Goal: Find specific page/section: Find specific page/section

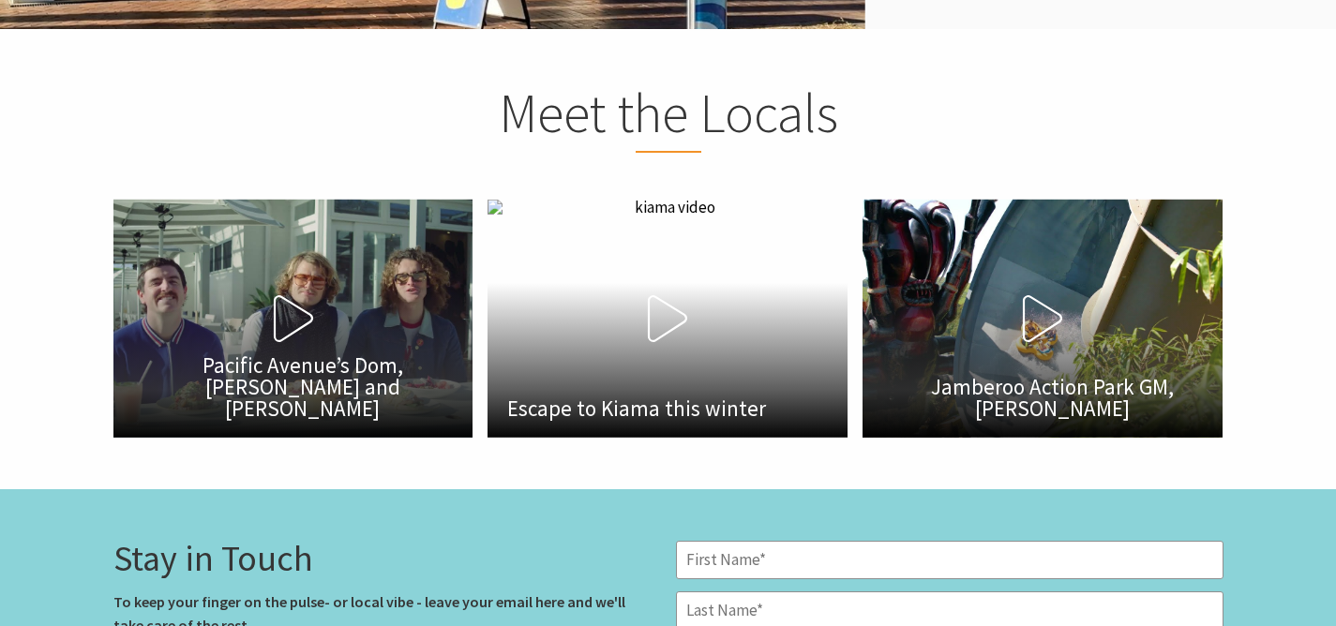
scroll to position [2198, 0]
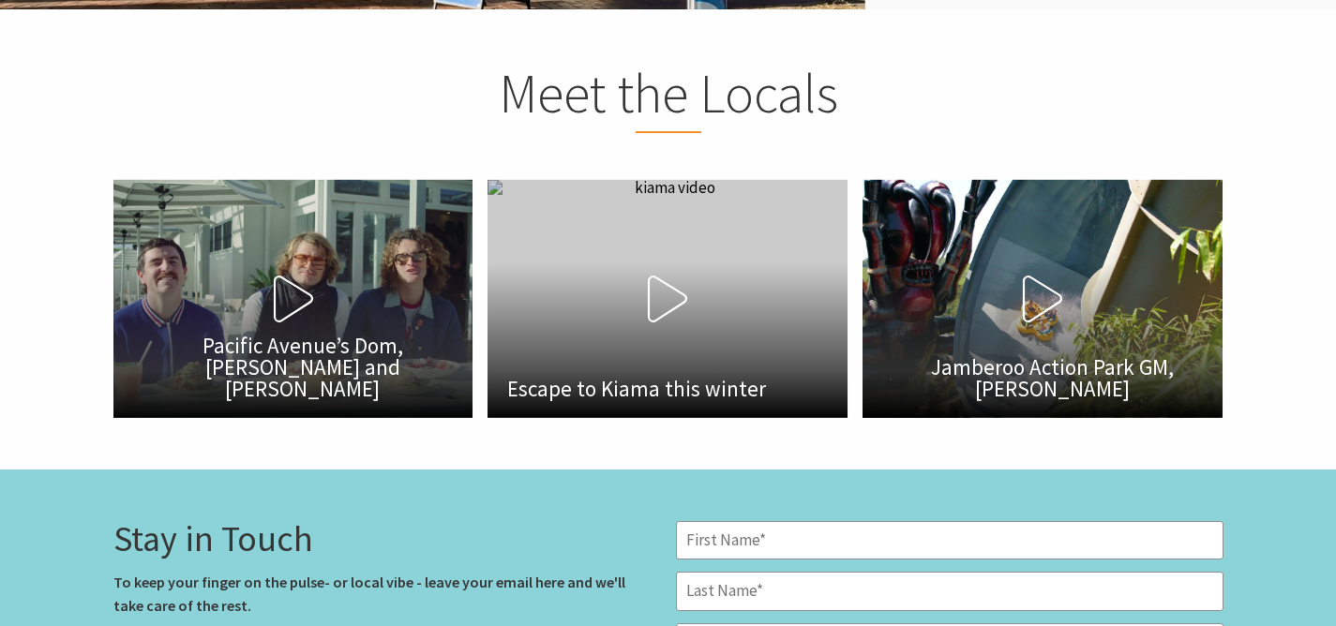
click at [666, 300] on icon at bounding box center [667, 299] width 47 height 47
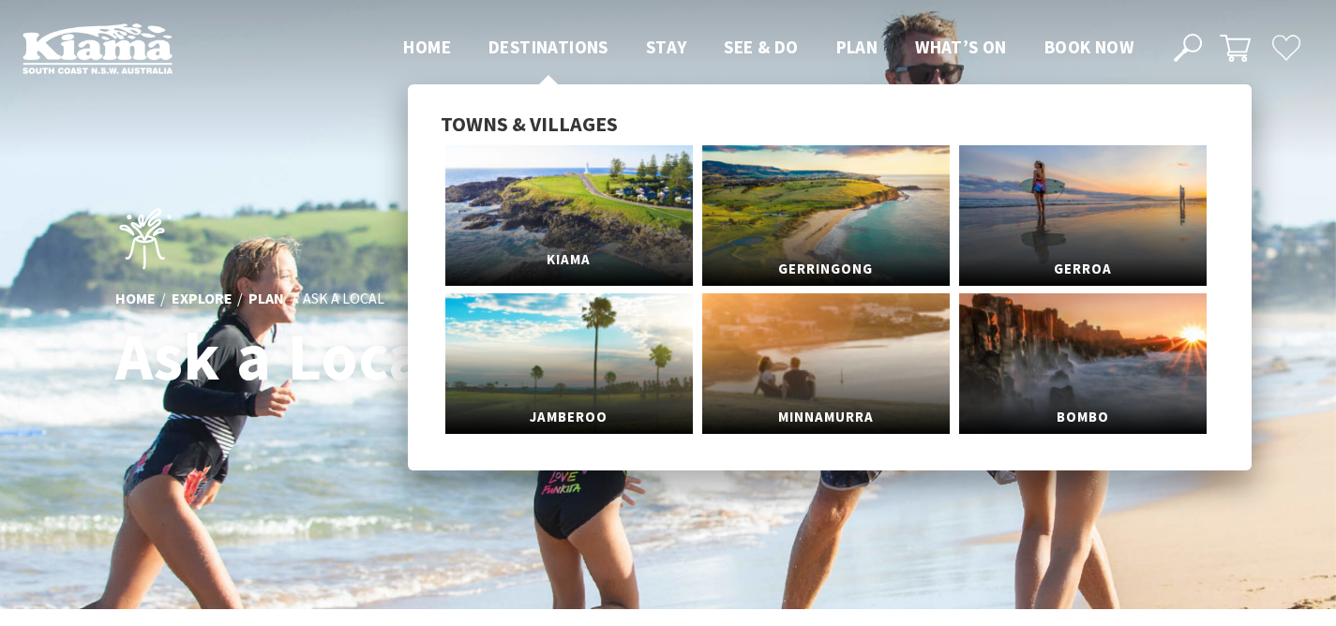
click at [577, 257] on span "Kiama" at bounding box center [568, 260] width 247 height 35
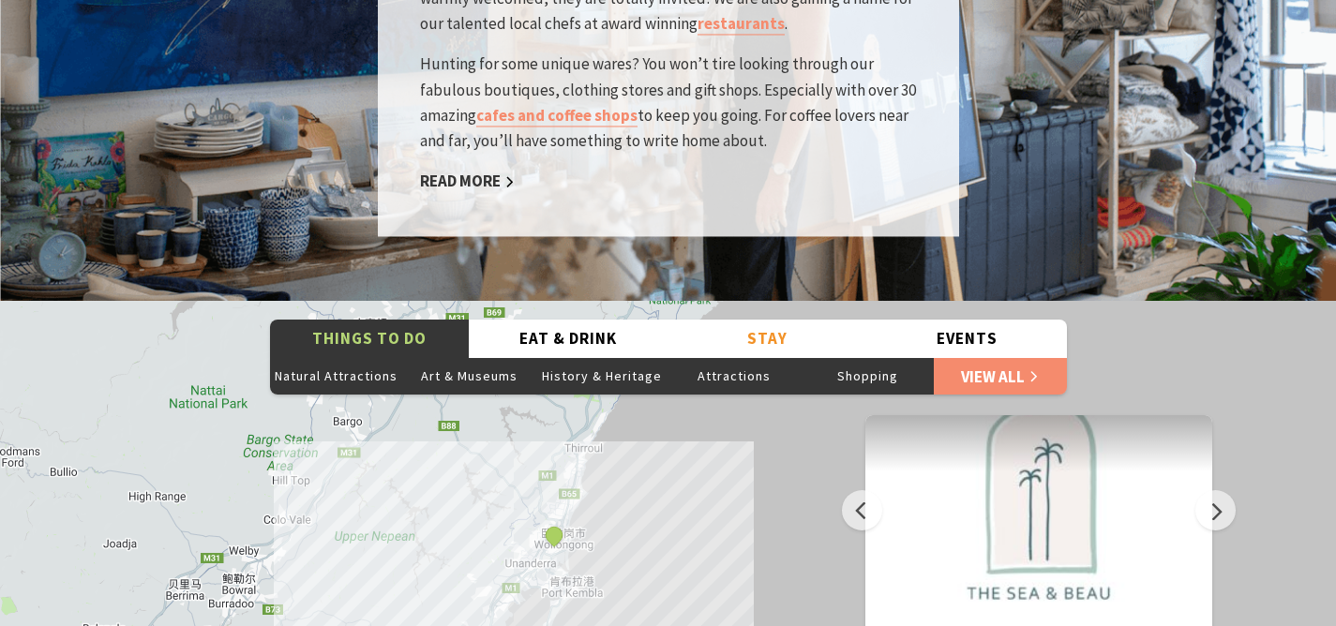
scroll to position [2777, 0]
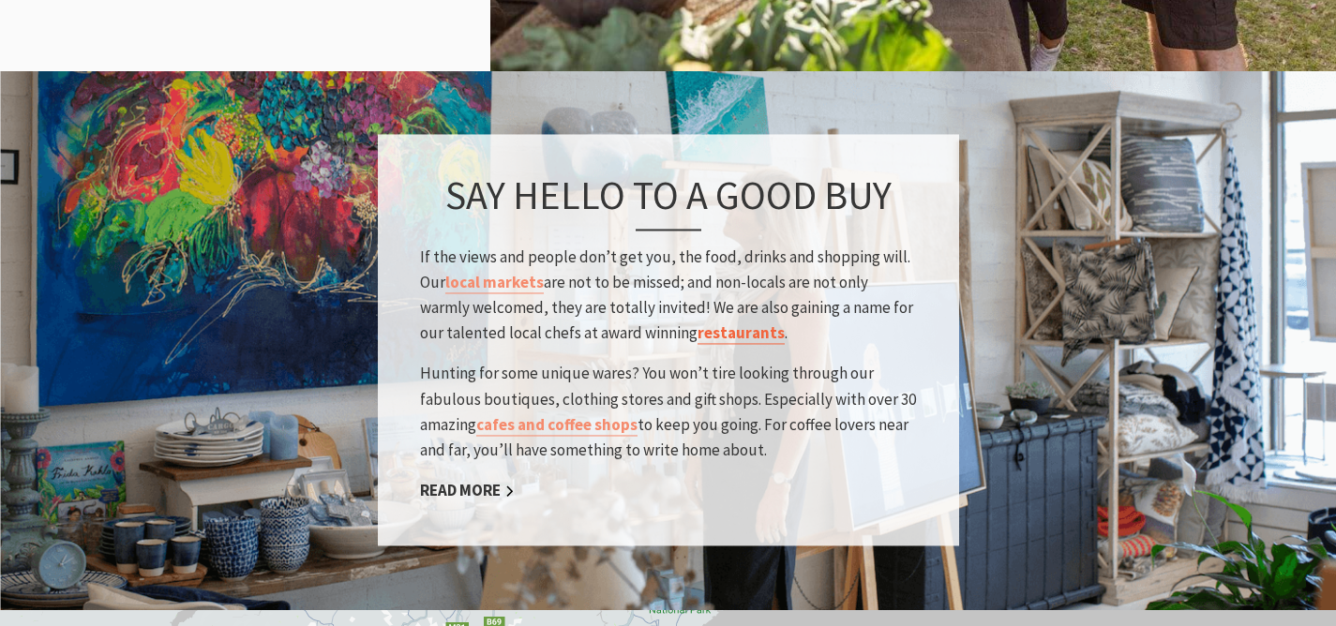
click at [715, 323] on link "restaurants" at bounding box center [740, 334] width 87 height 22
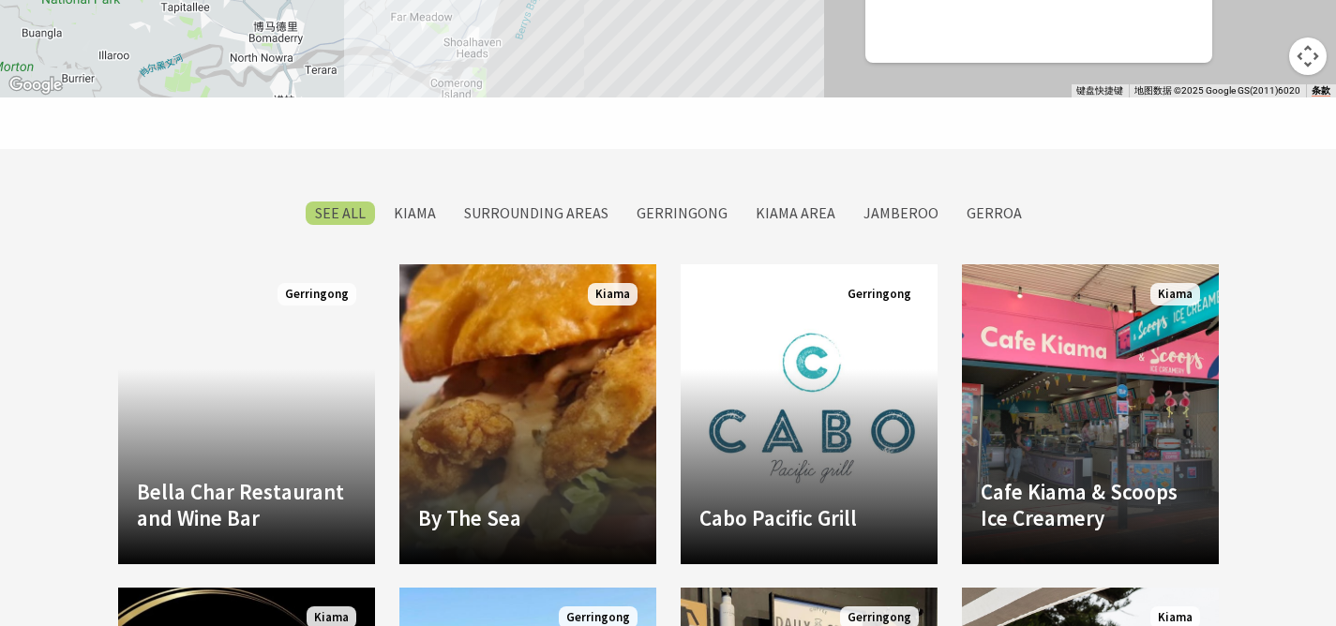
scroll to position [1593, 0]
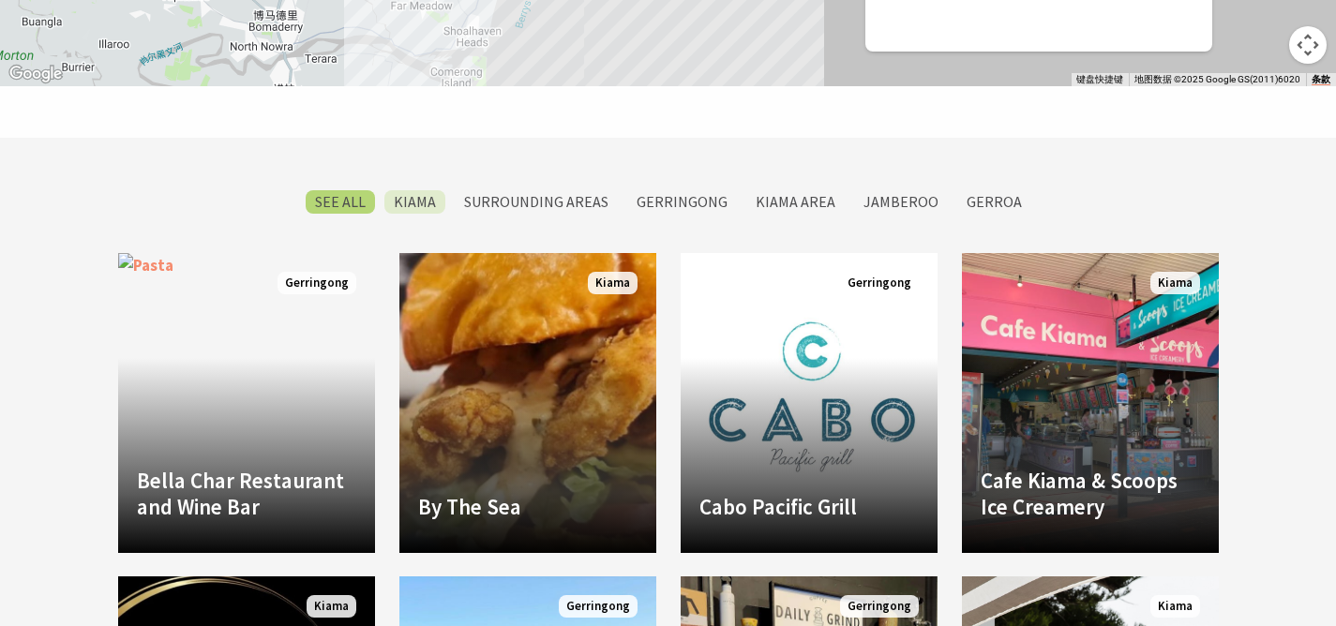
click at [424, 204] on label "Kiama" at bounding box center [414, 201] width 61 height 23
click at [0, 0] on input "Kiama" at bounding box center [0, 0] width 0 height 0
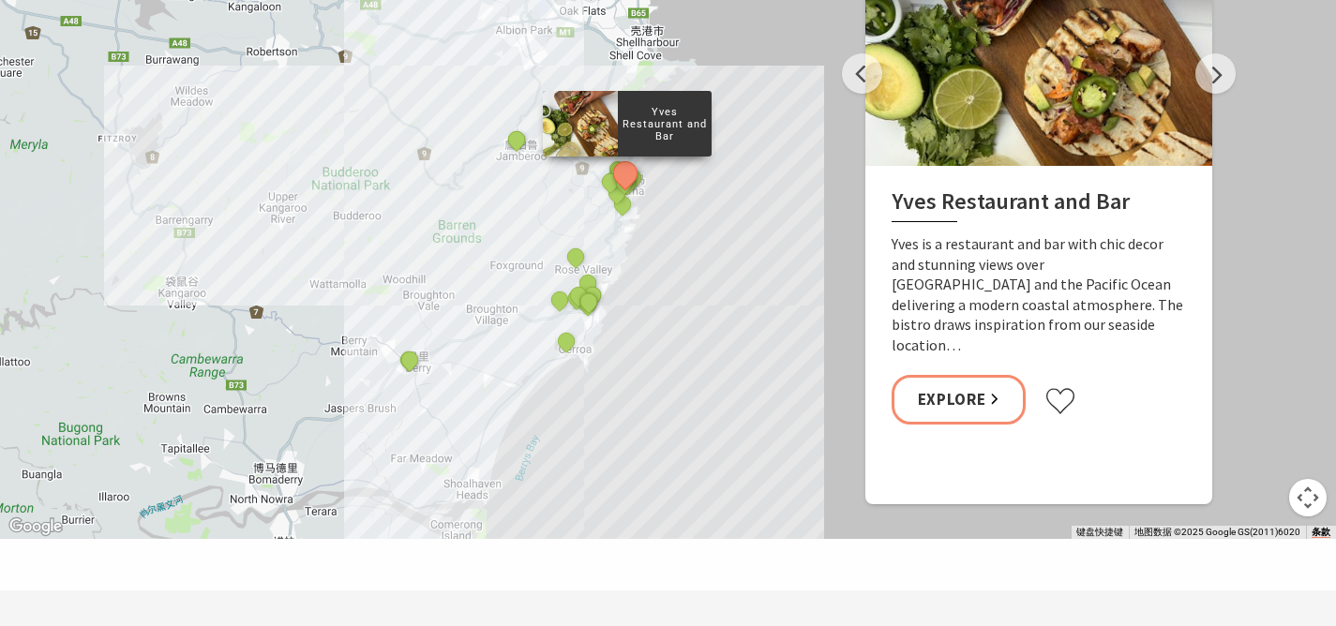
scroll to position [1068, 0]
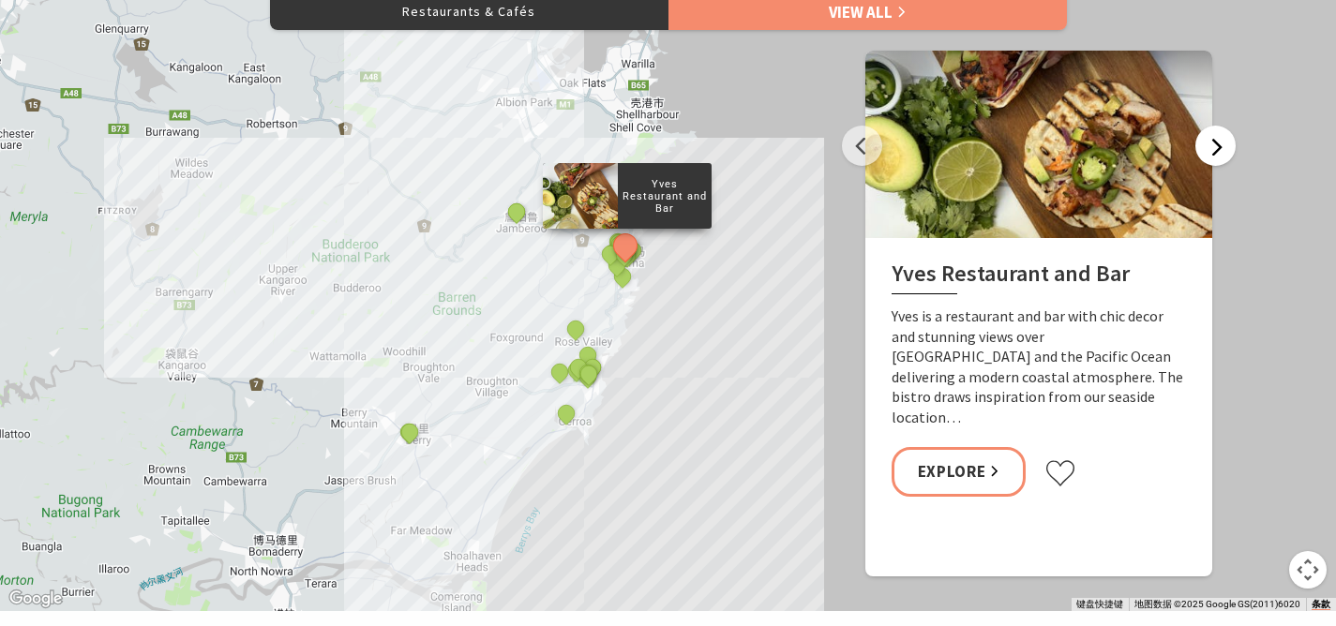
click at [1210, 154] on button "Next" at bounding box center [1215, 146] width 40 height 40
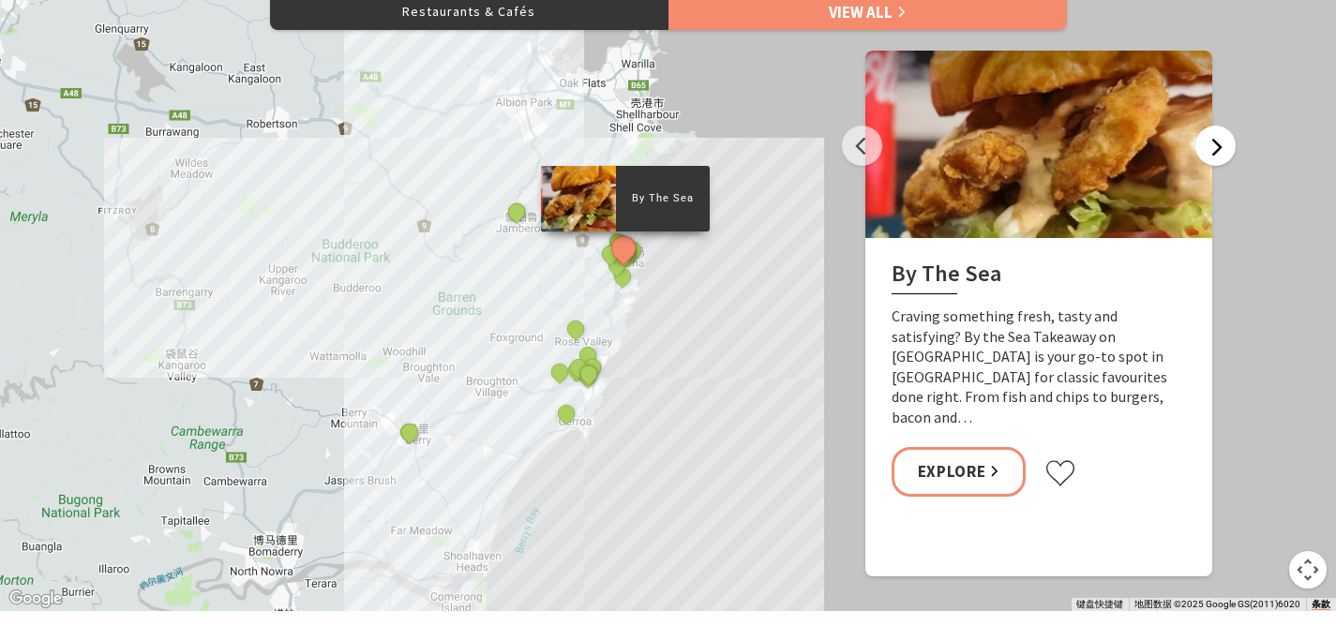
click at [1207, 150] on button "Next" at bounding box center [1215, 146] width 40 height 40
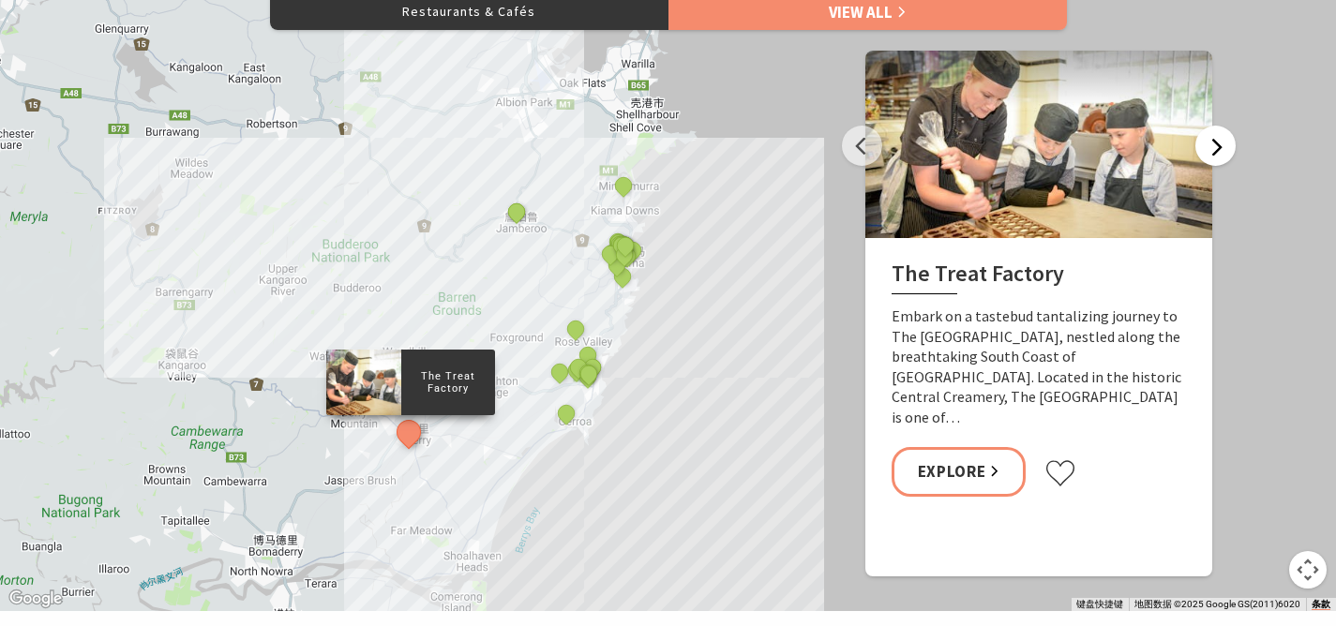
click at [1206, 151] on button "Next" at bounding box center [1215, 146] width 40 height 40
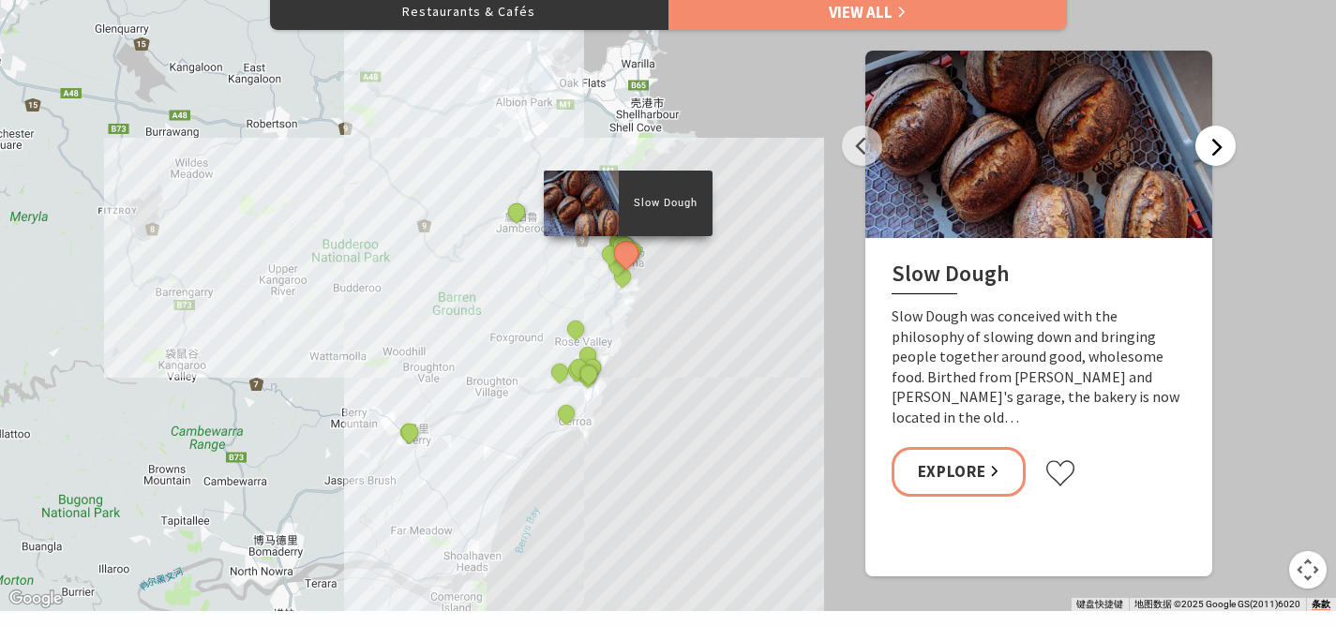
click at [1215, 149] on button "Next" at bounding box center [1215, 146] width 40 height 40
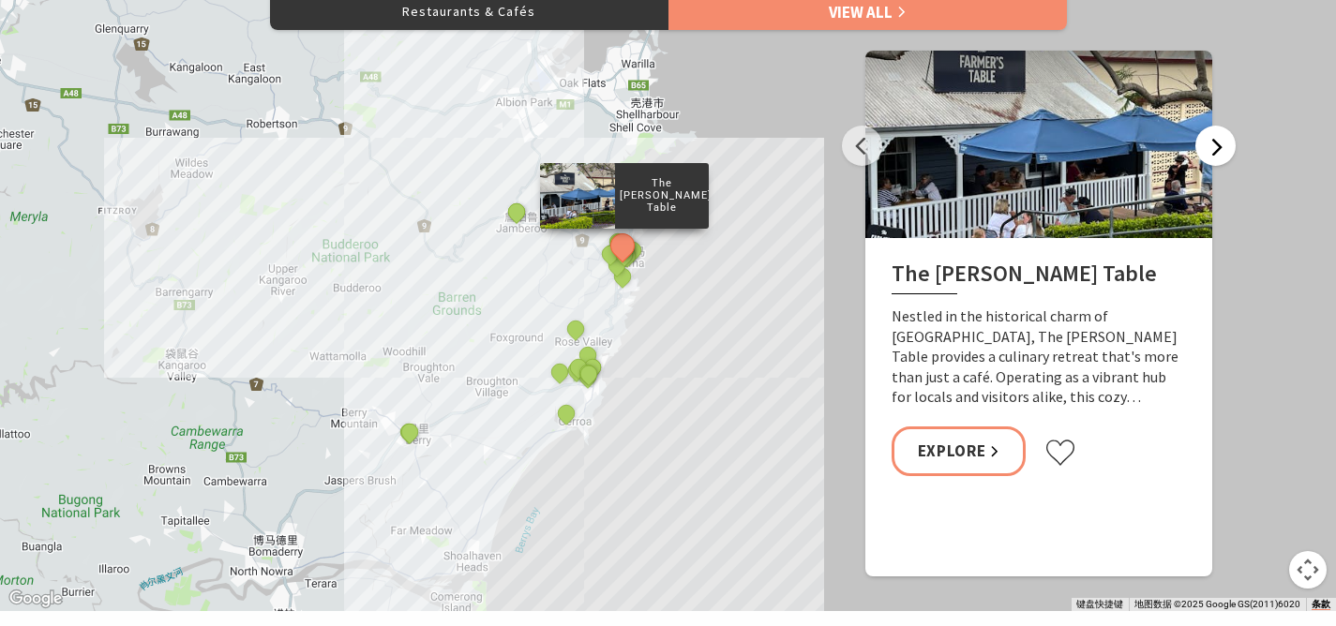
click at [1215, 150] on button "Next" at bounding box center [1215, 146] width 40 height 40
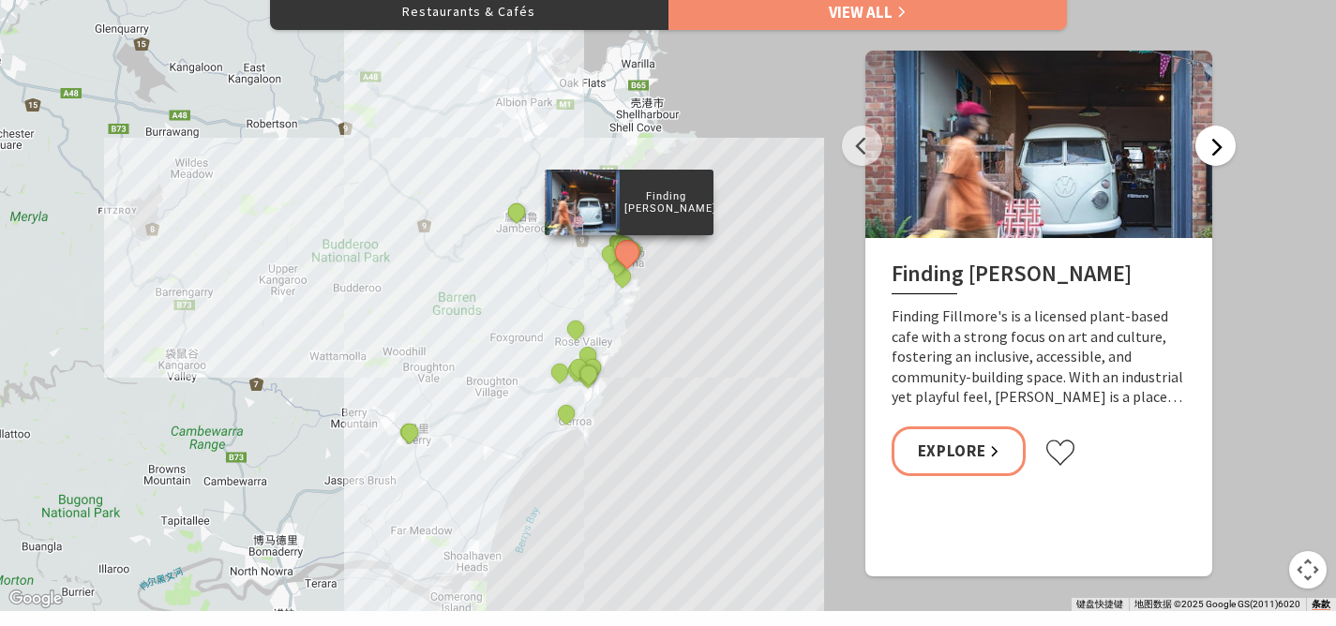
click at [1215, 150] on button "Next" at bounding box center [1215, 146] width 40 height 40
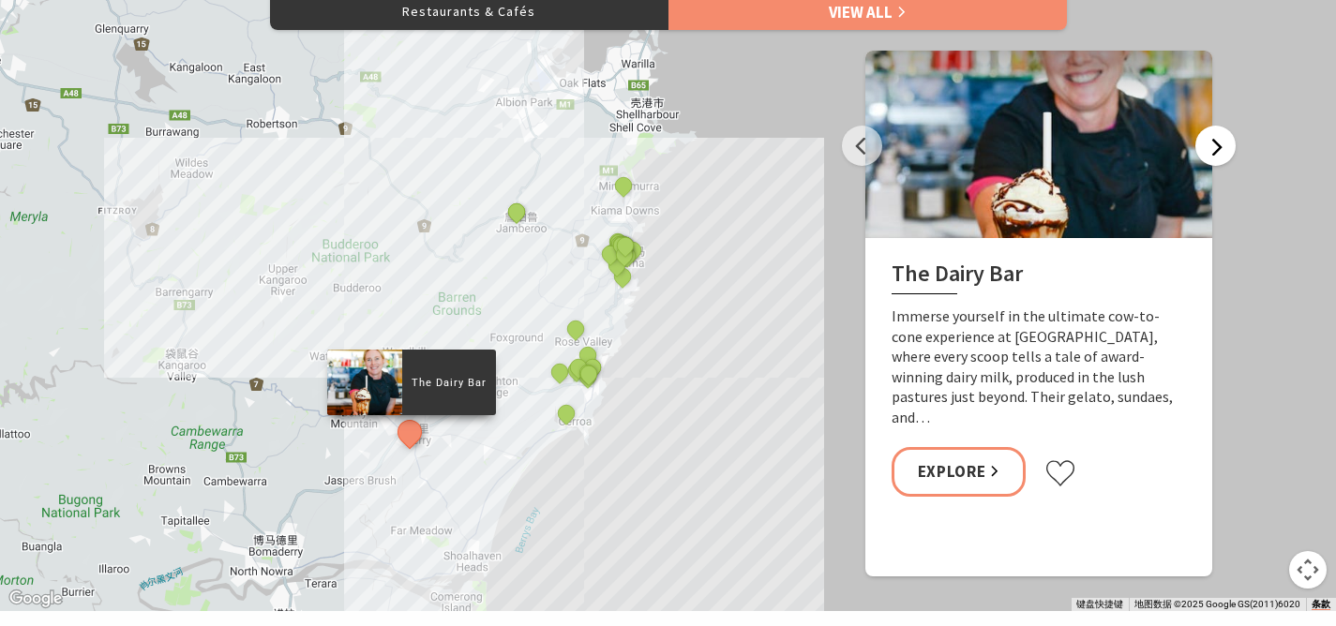
click at [1214, 150] on button "Next" at bounding box center [1215, 146] width 40 height 40
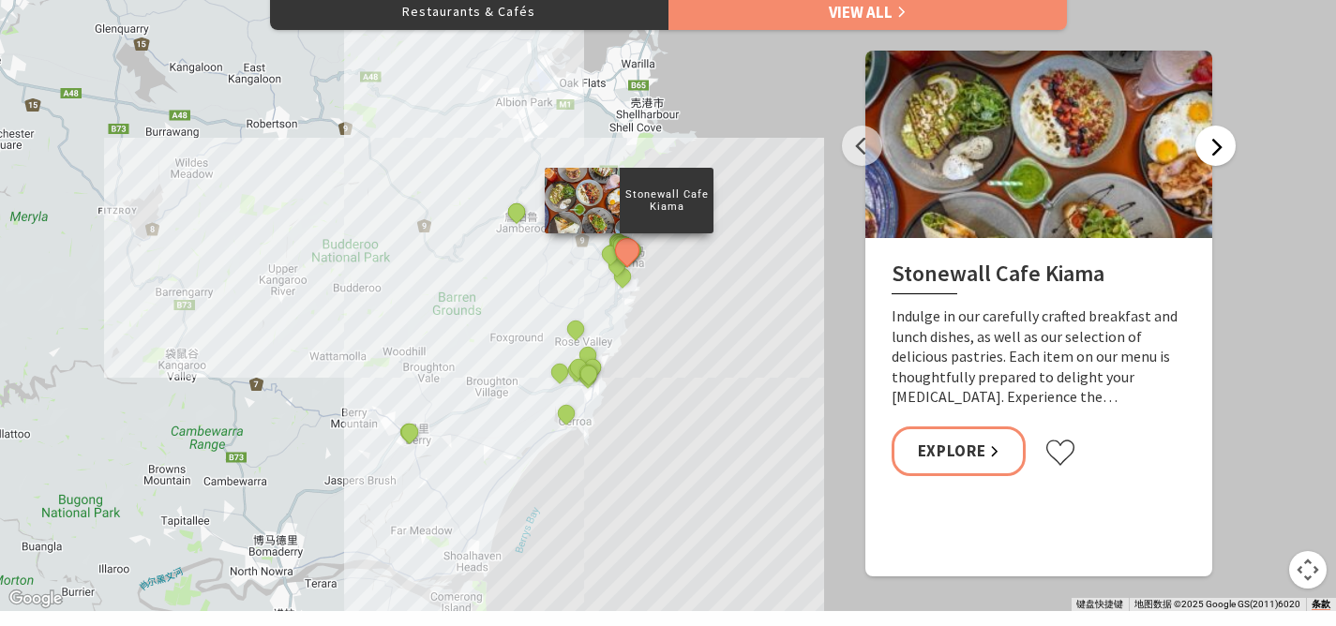
click at [1213, 151] on button "Next" at bounding box center [1215, 146] width 40 height 40
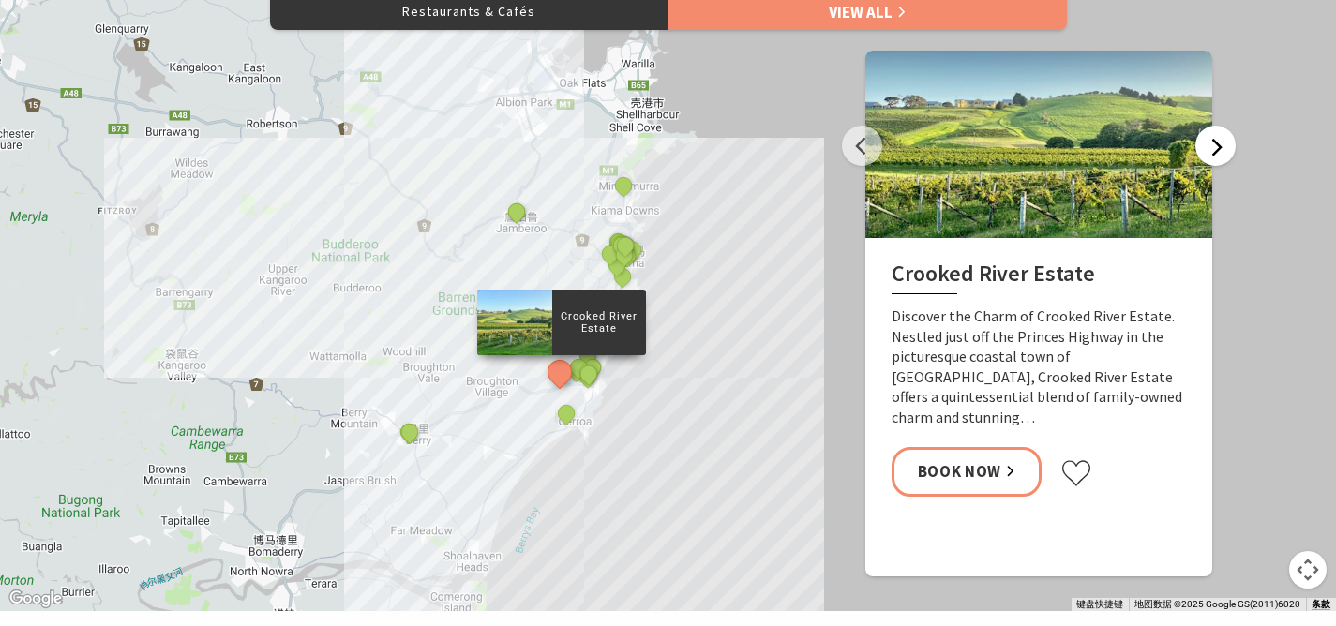
click at [1212, 152] on button "Next" at bounding box center [1215, 146] width 40 height 40
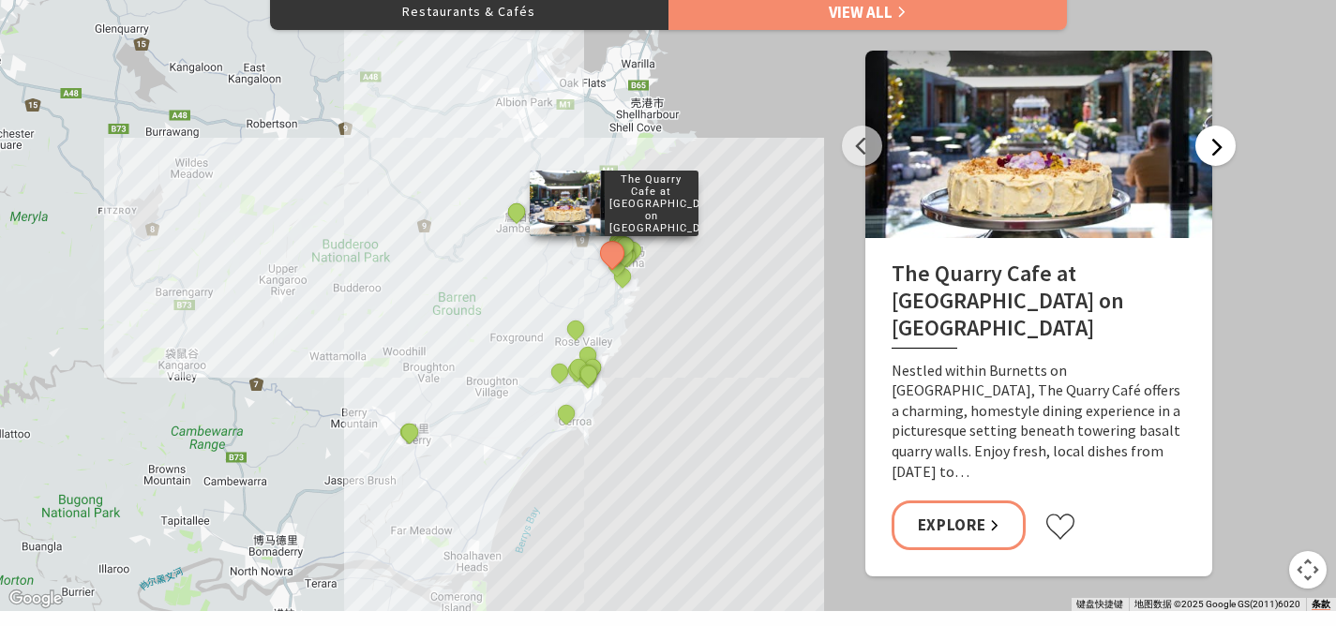
click at [1212, 152] on button "Next" at bounding box center [1215, 146] width 40 height 40
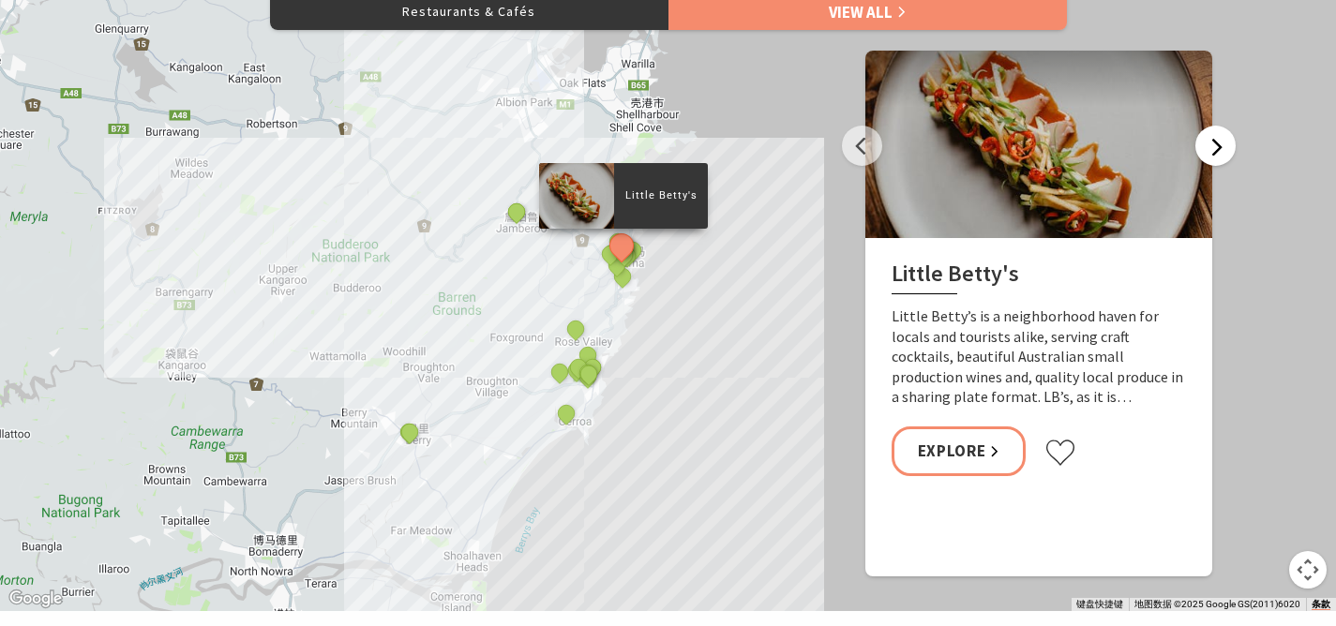
click at [1211, 153] on button "Next" at bounding box center [1215, 146] width 40 height 40
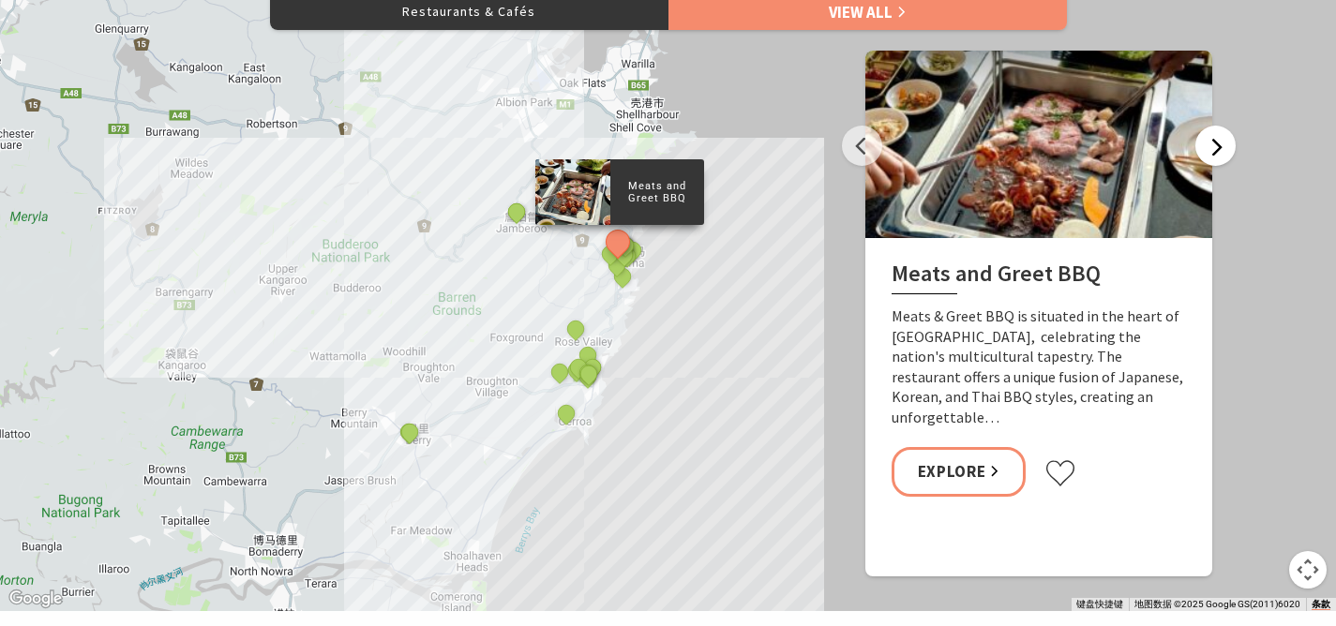
click at [1211, 153] on button "Next" at bounding box center [1215, 146] width 40 height 40
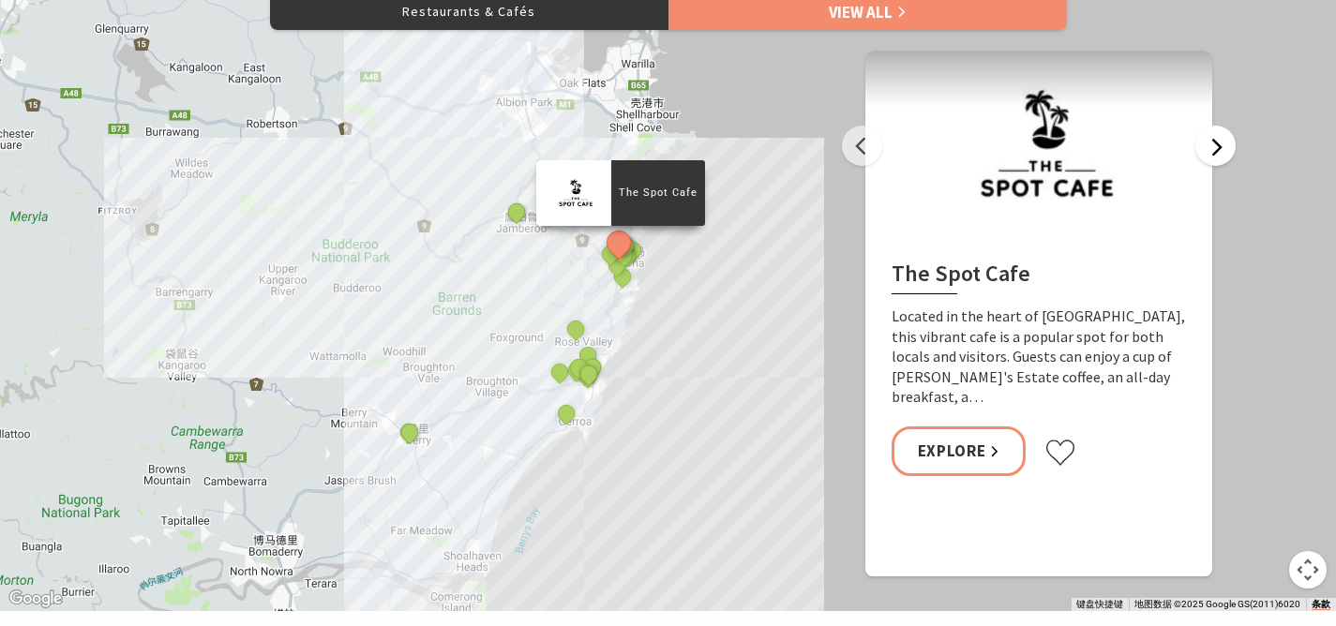
click at [1214, 153] on button "Next" at bounding box center [1215, 146] width 40 height 40
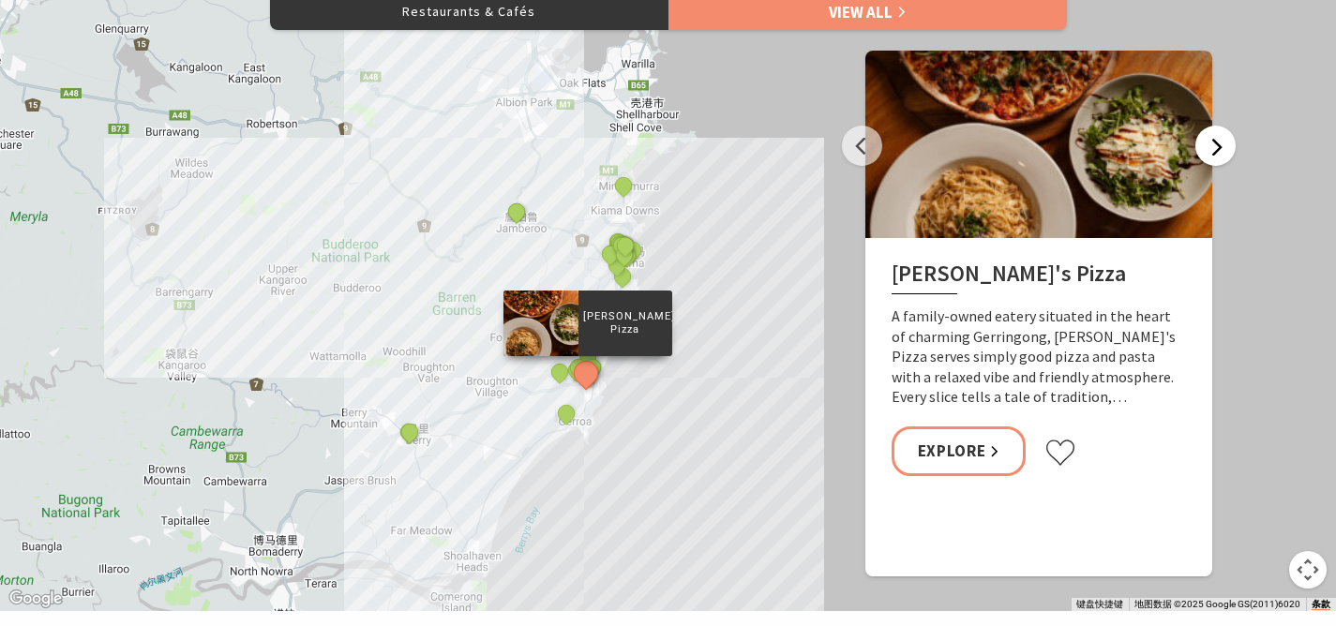
click at [1213, 154] on button "Next" at bounding box center [1215, 146] width 40 height 40
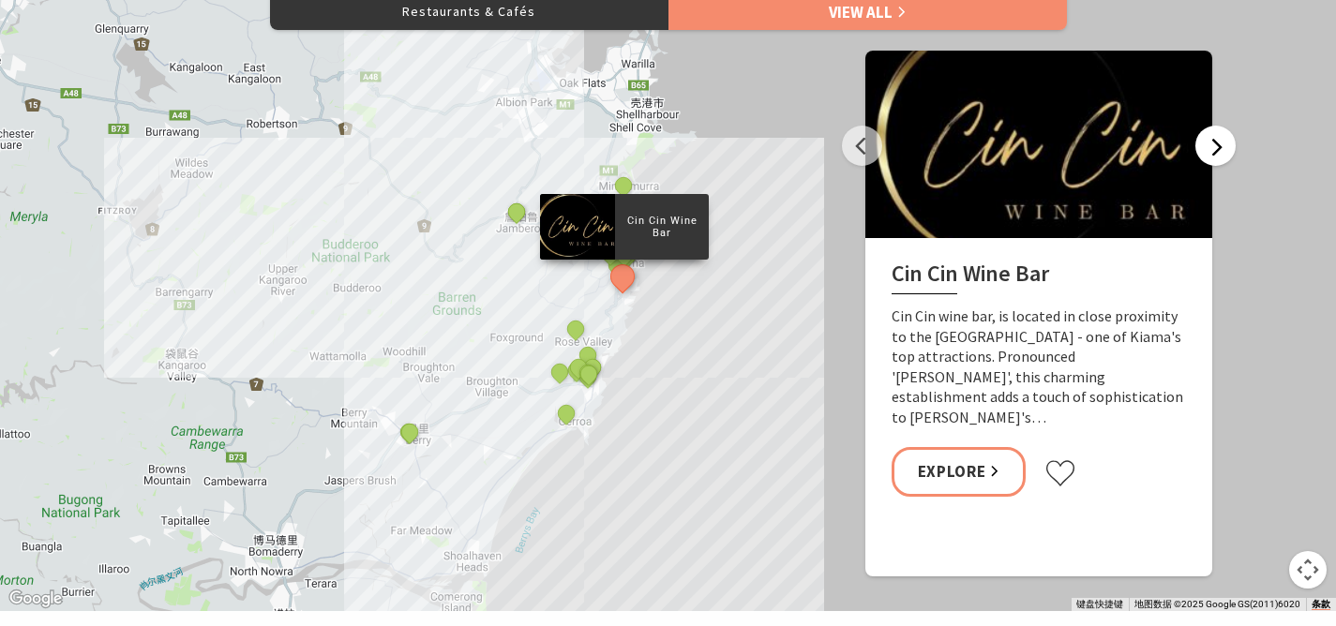
click at [1213, 154] on button "Next" at bounding box center [1215, 146] width 40 height 40
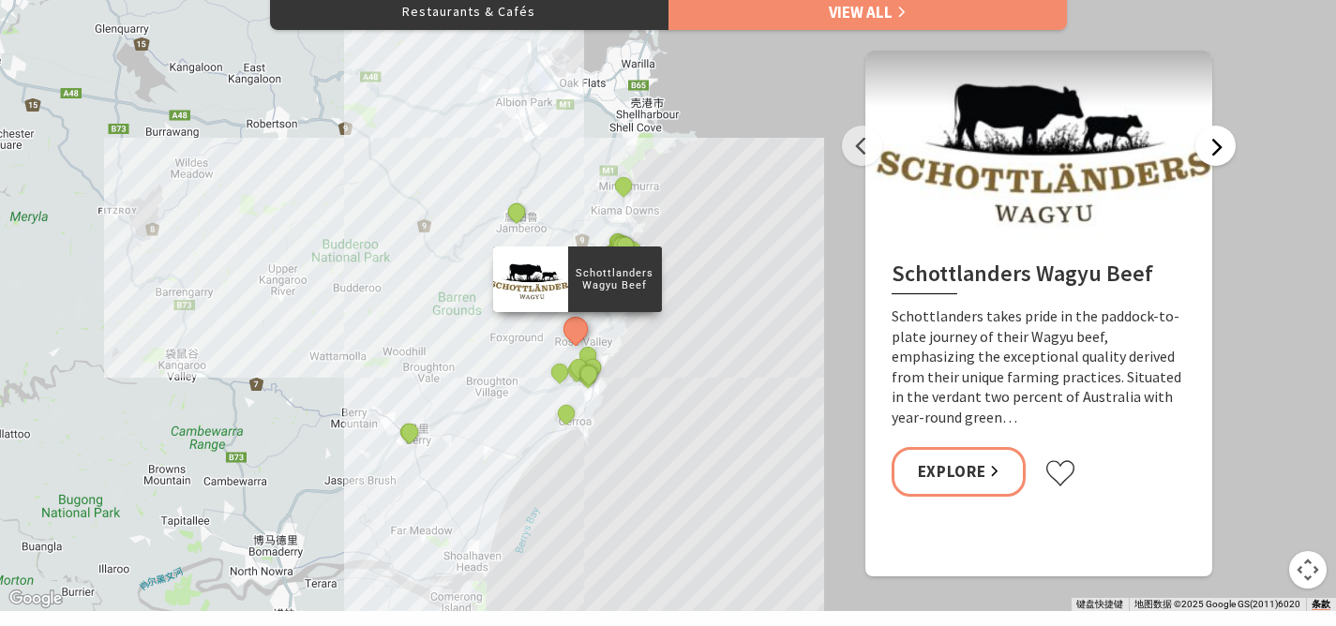
click at [1213, 154] on button "Next" at bounding box center [1215, 146] width 40 height 40
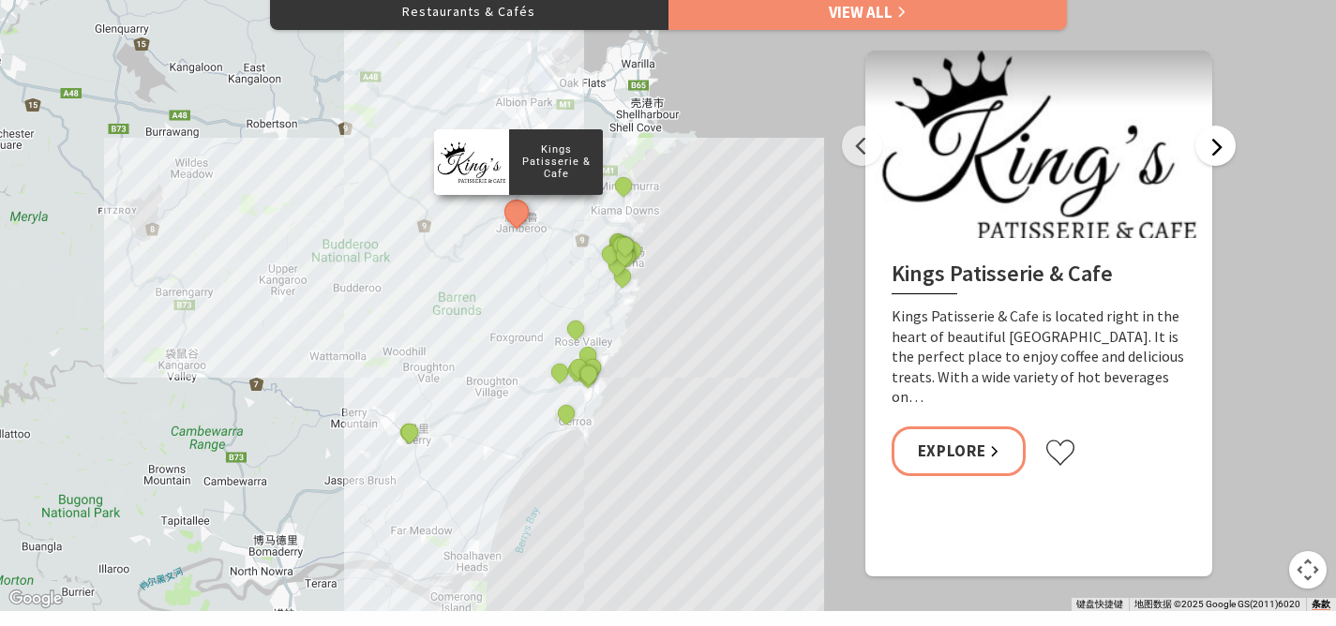
click at [1206, 158] on button "Next" at bounding box center [1215, 146] width 40 height 40
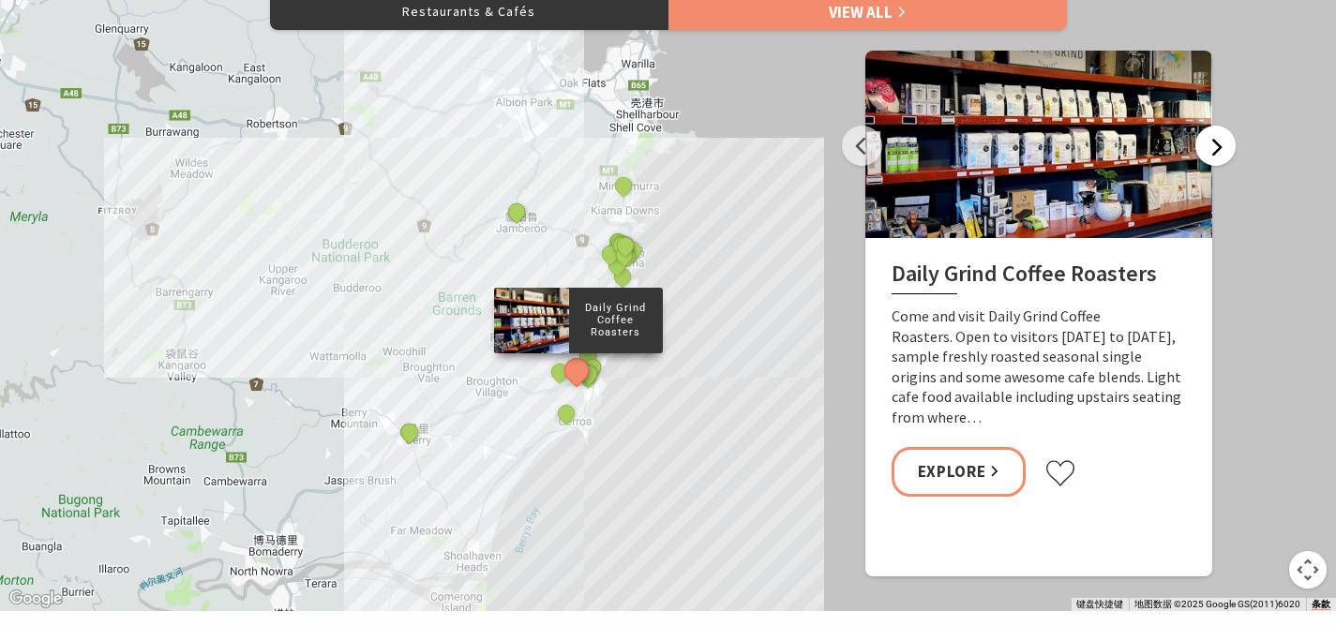
click at [1205, 159] on button "Next" at bounding box center [1215, 146] width 40 height 40
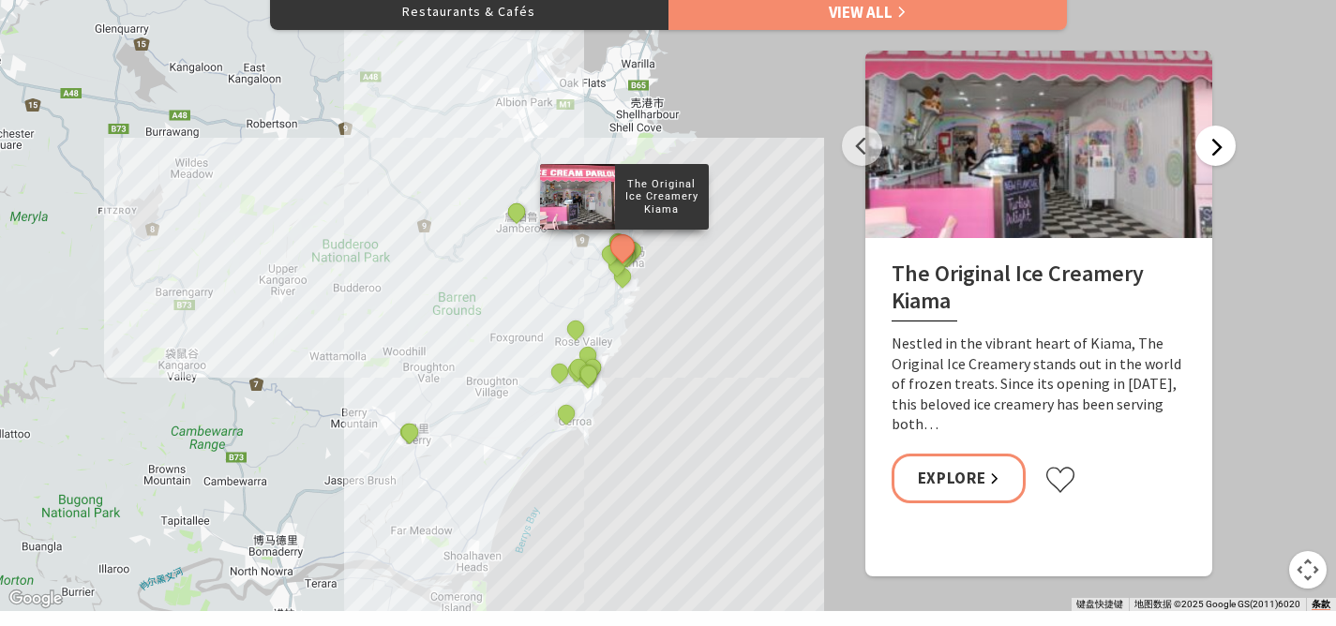
click at [1207, 150] on button "Next" at bounding box center [1215, 146] width 40 height 40
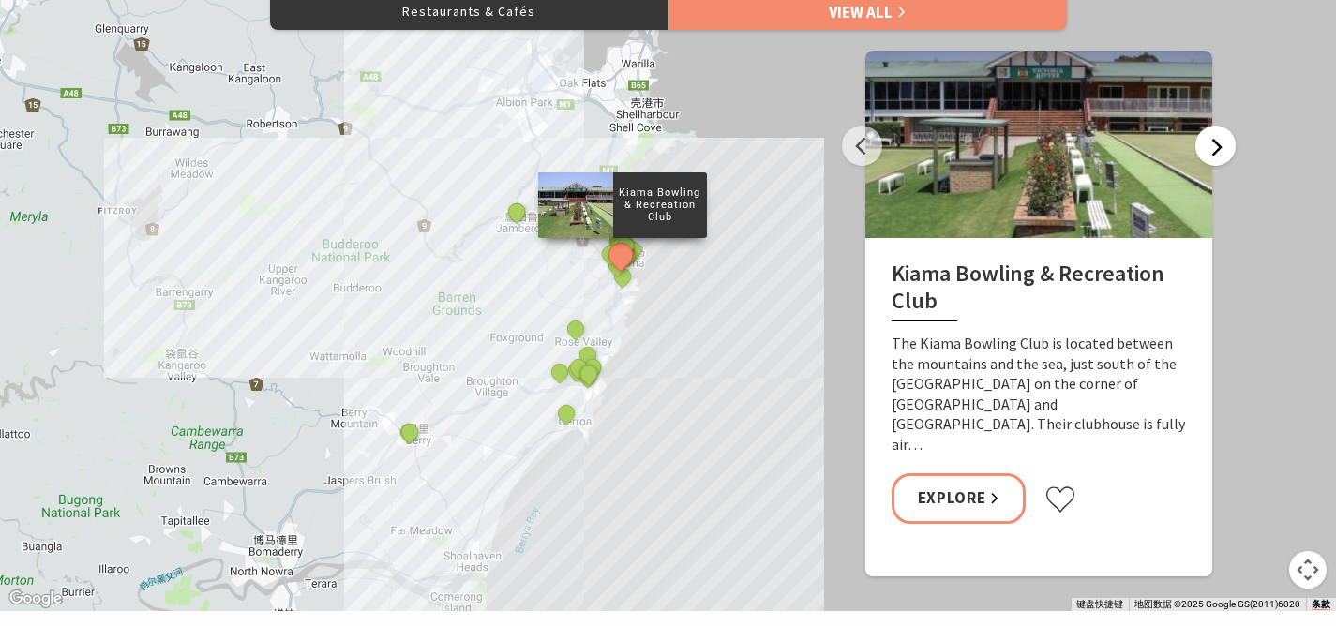
click at [1203, 154] on button "Next" at bounding box center [1215, 146] width 40 height 40
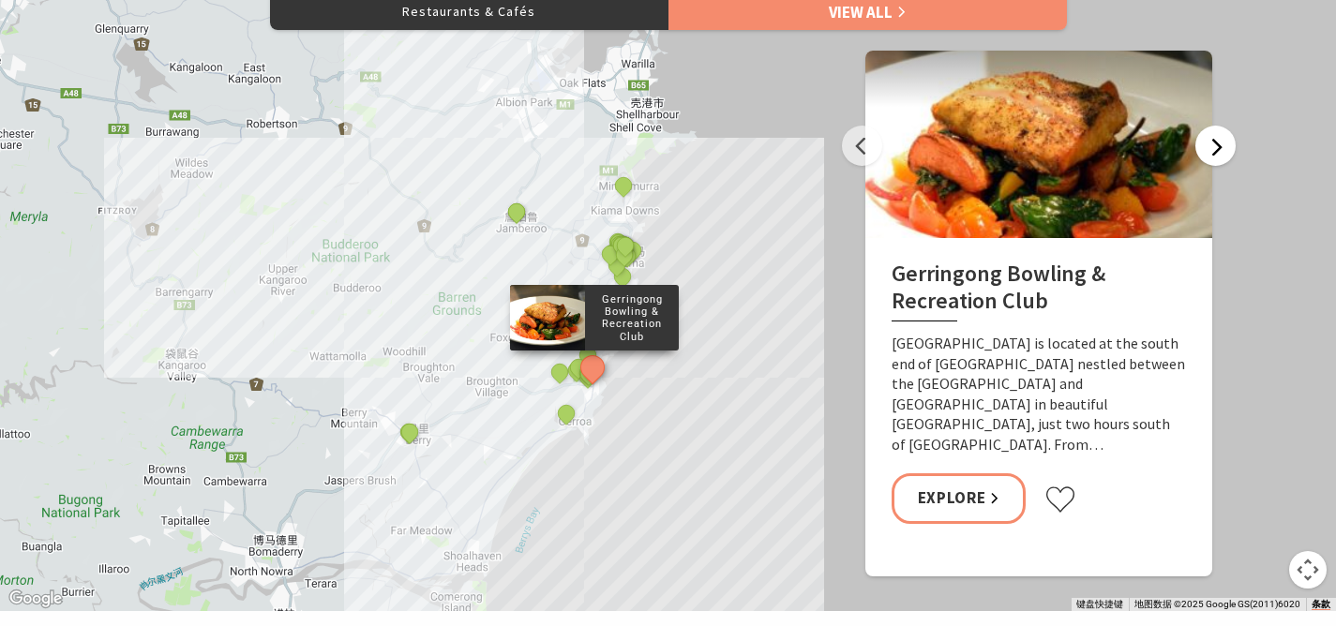
click at [1227, 151] on button "Next" at bounding box center [1215, 146] width 40 height 40
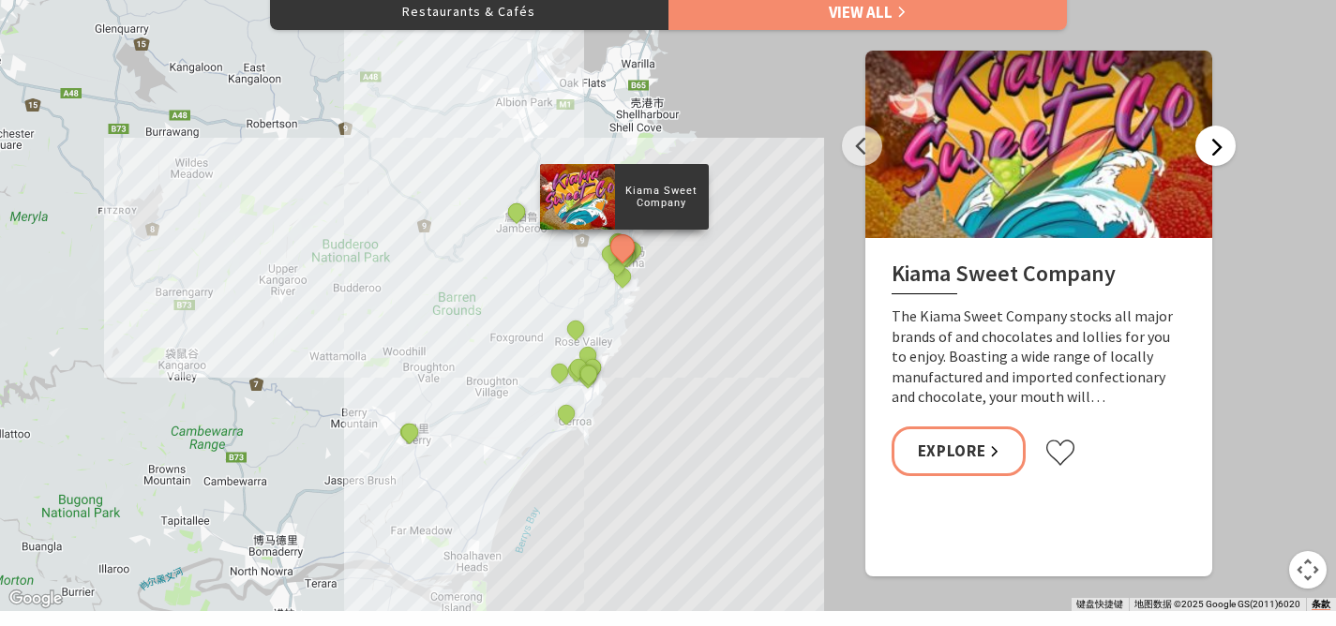
click at [1225, 153] on button "Next" at bounding box center [1215, 146] width 40 height 40
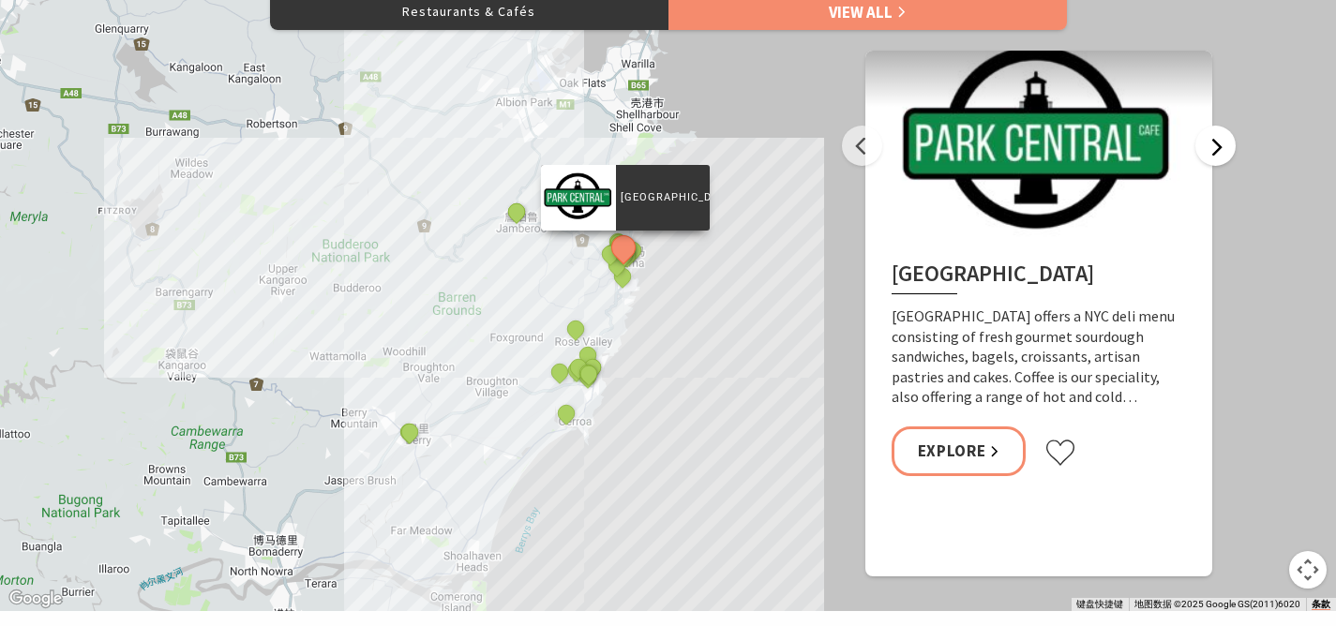
click at [1224, 155] on button "Next" at bounding box center [1215, 146] width 40 height 40
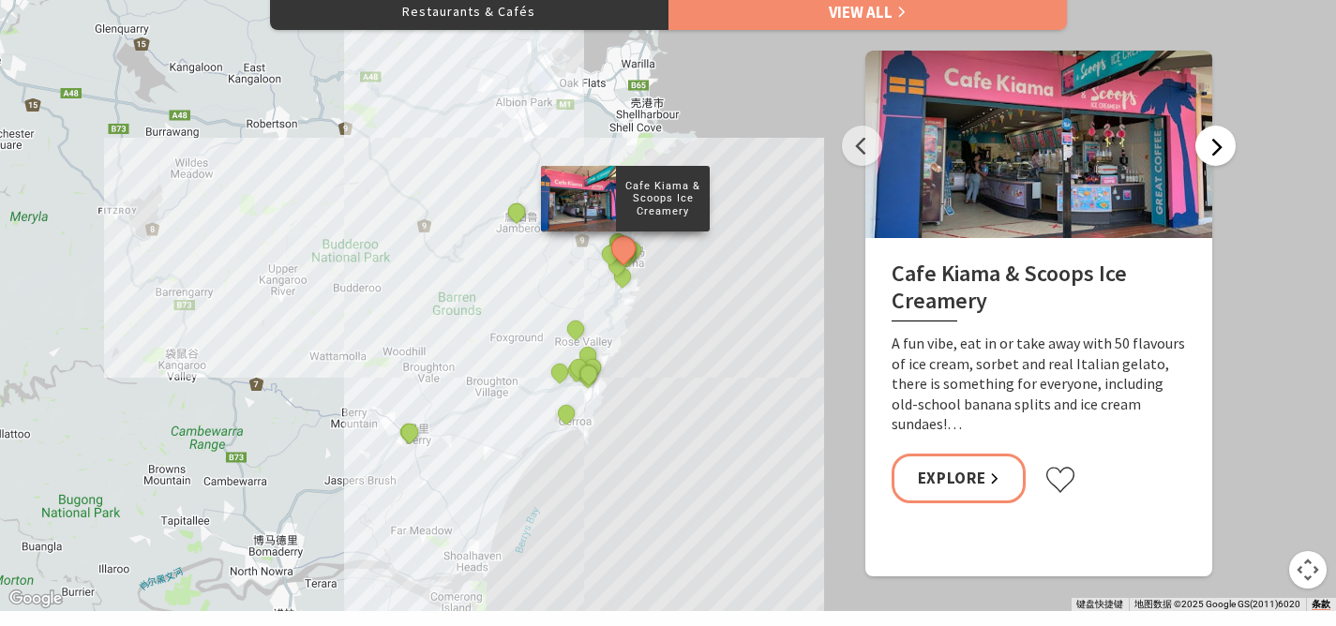
click at [1223, 155] on button "Next" at bounding box center [1215, 146] width 40 height 40
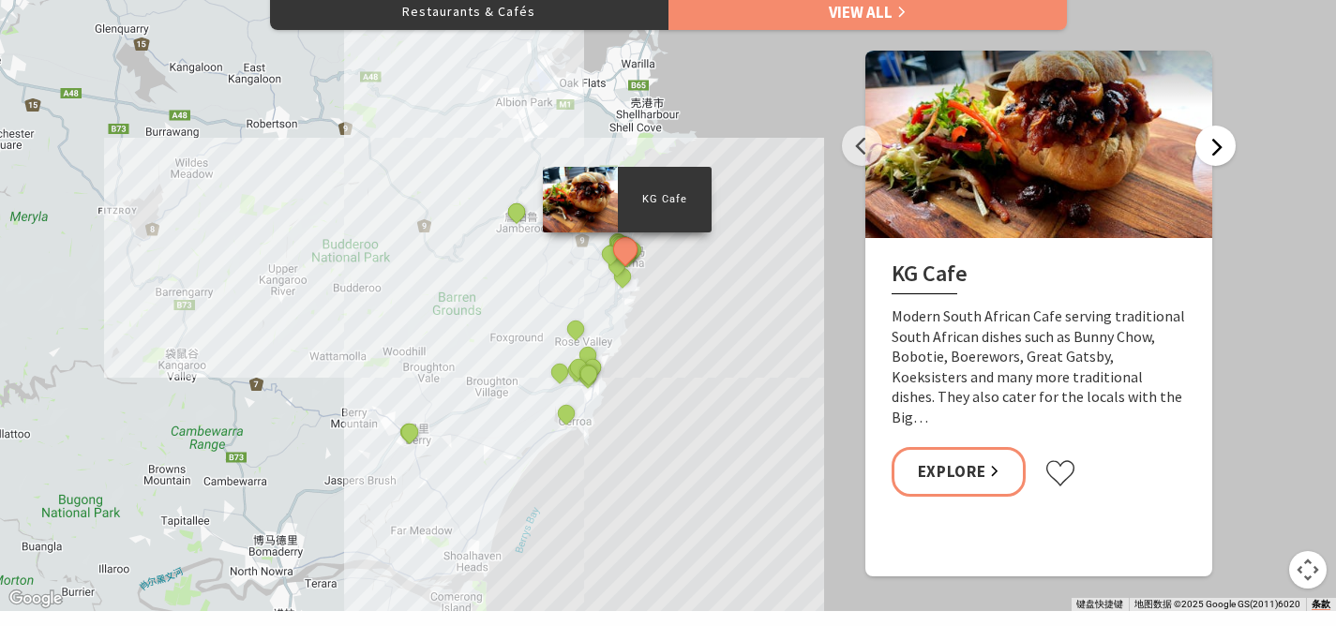
click at [1221, 157] on button "Next" at bounding box center [1215, 146] width 40 height 40
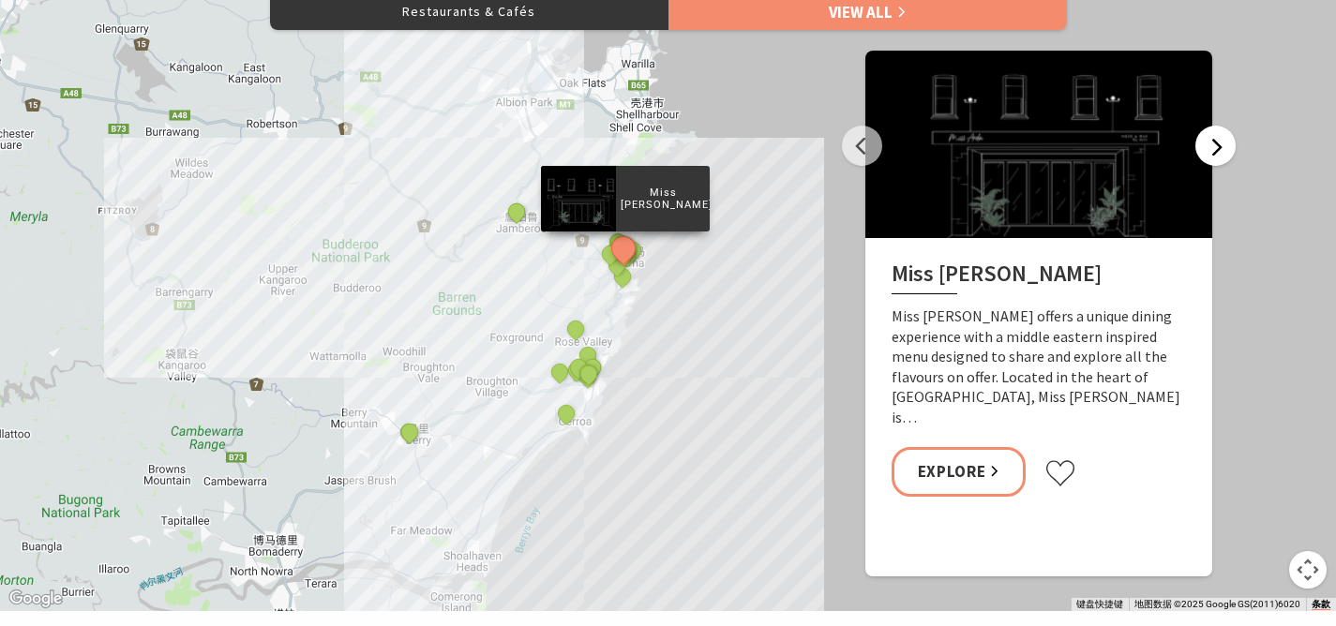
click at [1221, 157] on button "Next" at bounding box center [1215, 146] width 40 height 40
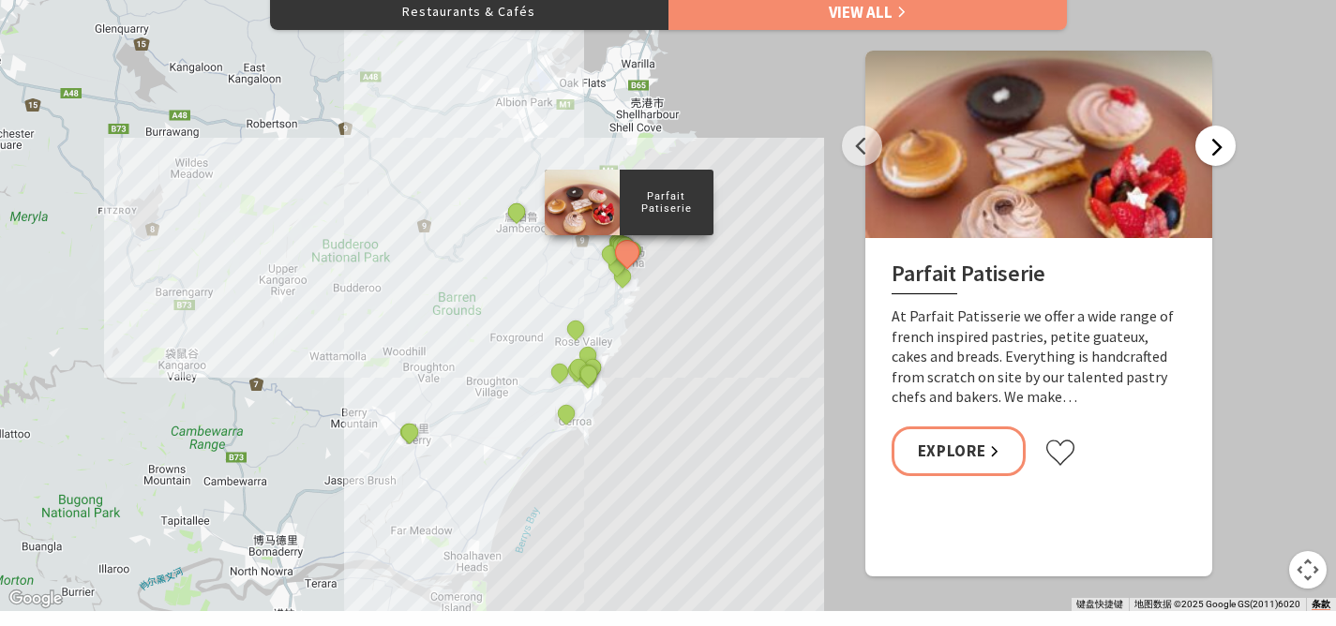
click at [1218, 158] on button "Next" at bounding box center [1215, 146] width 40 height 40
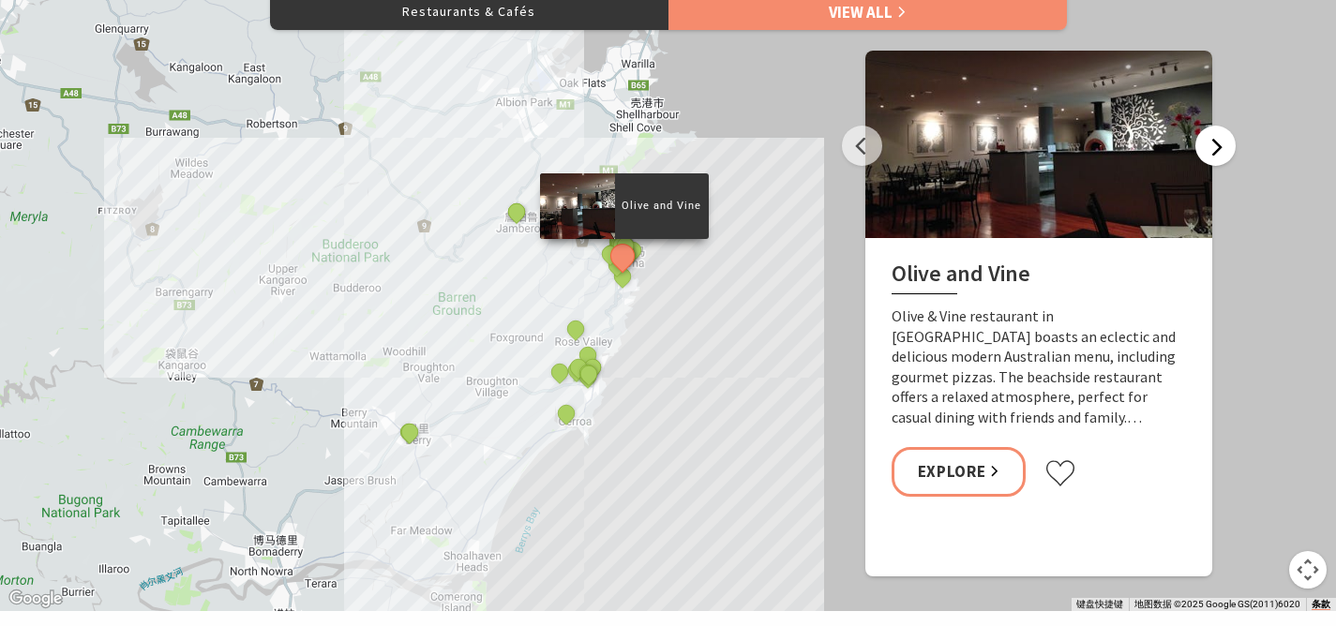
click at [1218, 158] on button "Next" at bounding box center [1215, 146] width 40 height 40
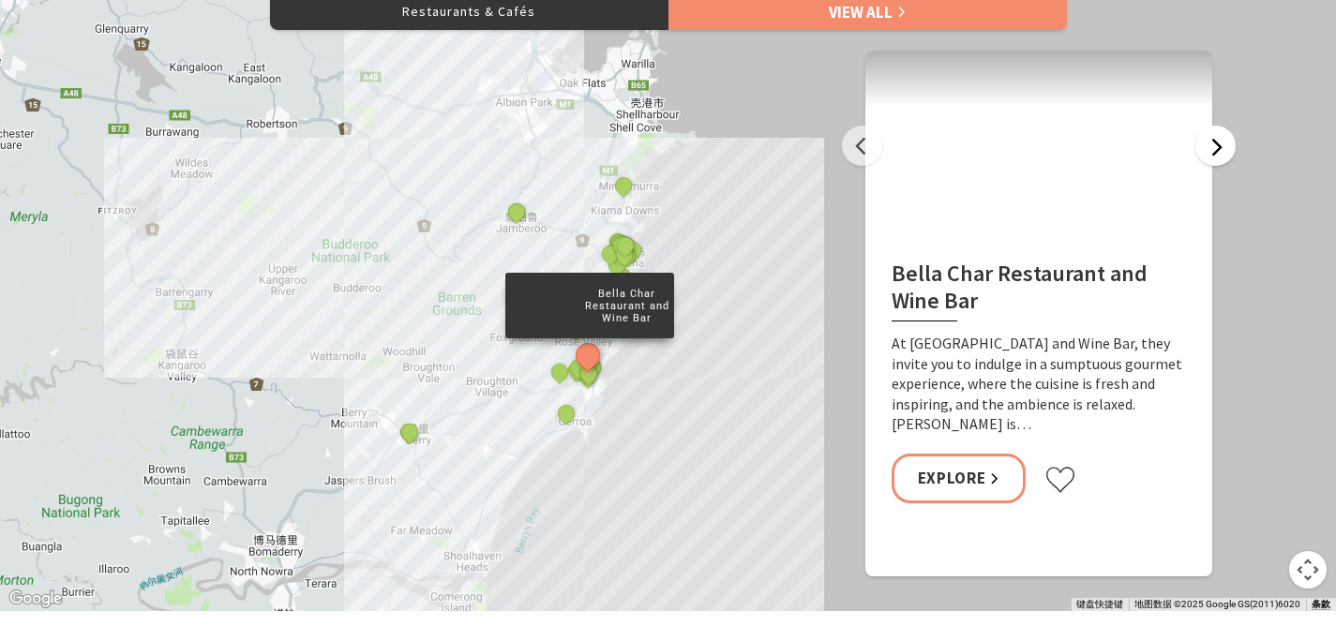
click at [1218, 159] on button "Next" at bounding box center [1215, 146] width 40 height 40
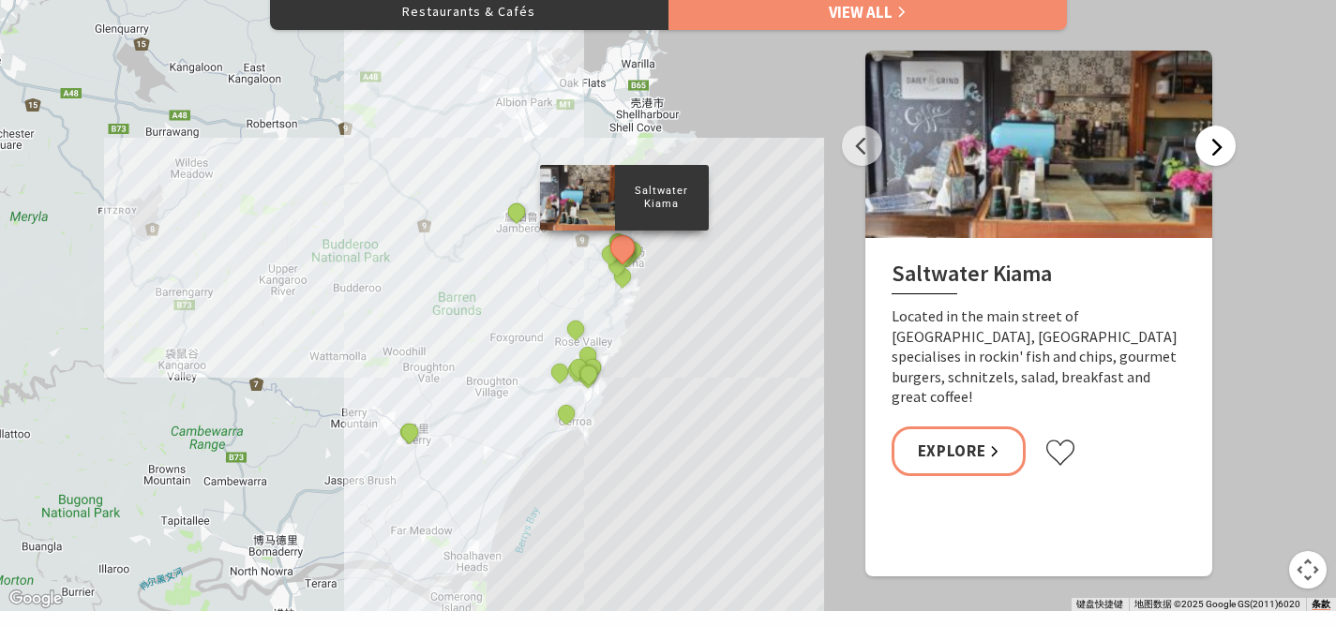
click at [1218, 159] on button "Next" at bounding box center [1215, 146] width 40 height 40
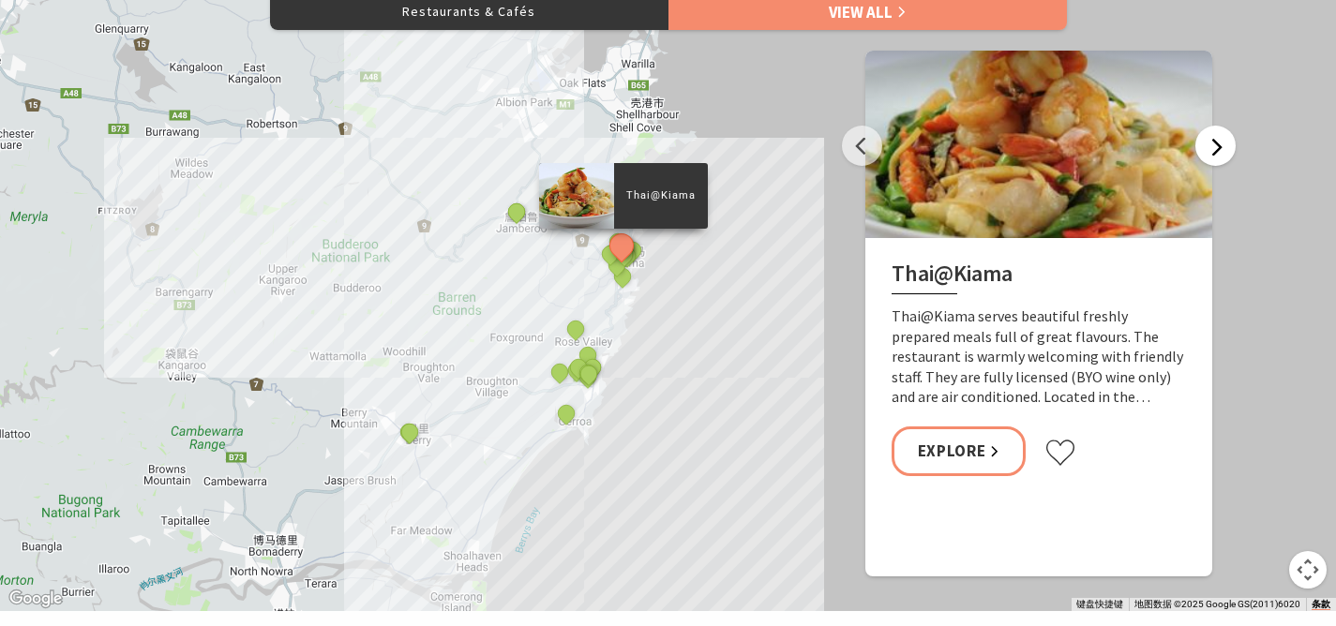
click at [1216, 159] on button "Next" at bounding box center [1215, 146] width 40 height 40
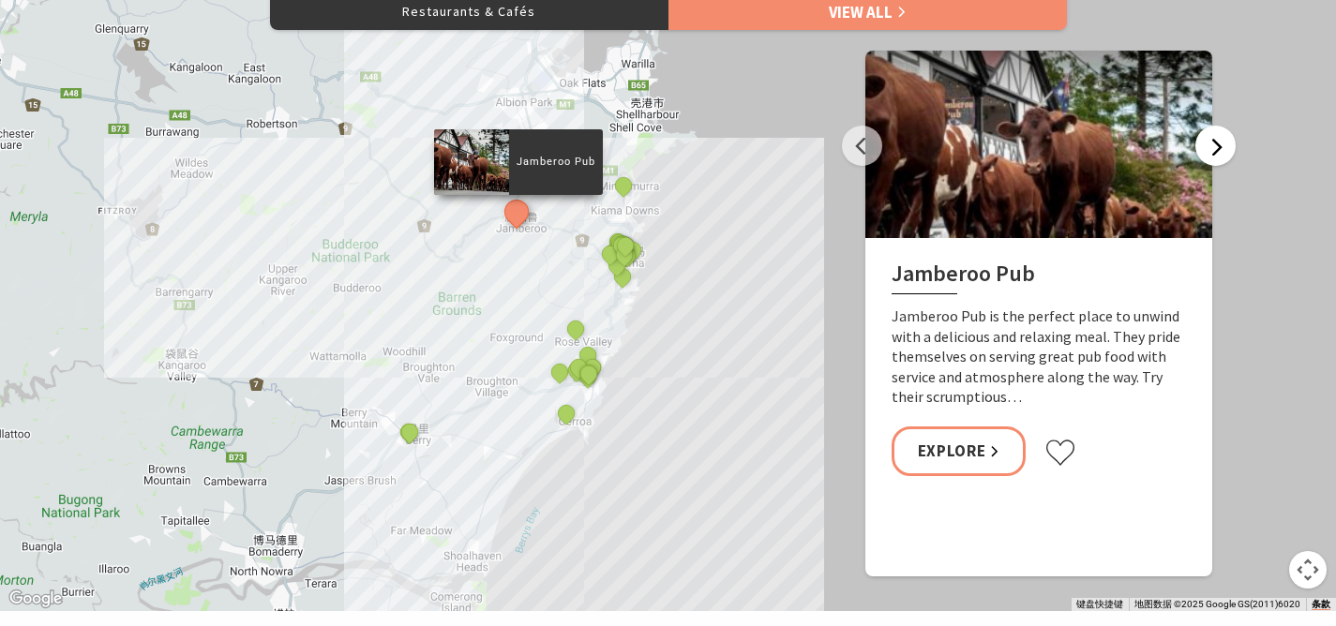
click at [1216, 159] on button "Next" at bounding box center [1215, 146] width 40 height 40
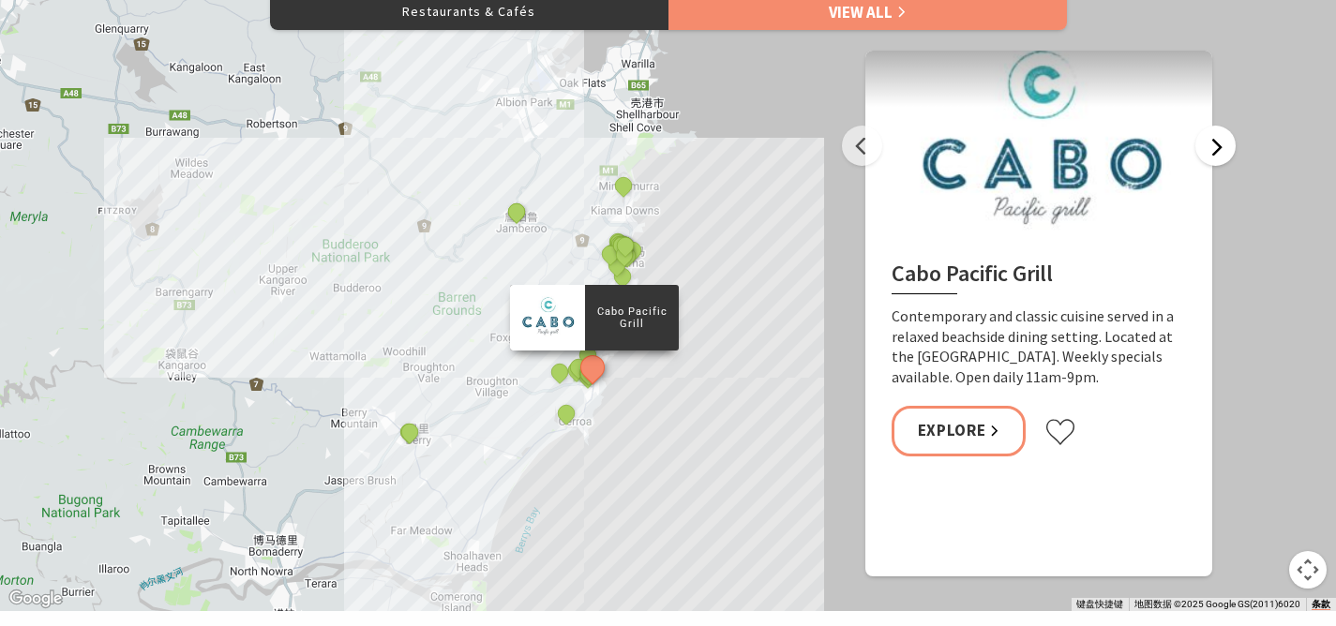
click at [1216, 159] on button "Next" at bounding box center [1215, 146] width 40 height 40
